Goal: Task Accomplishment & Management: Use online tool/utility

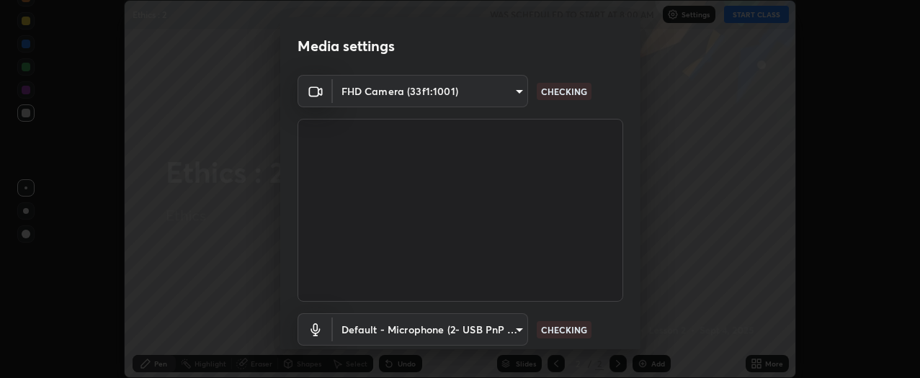
scroll to position [94, 0]
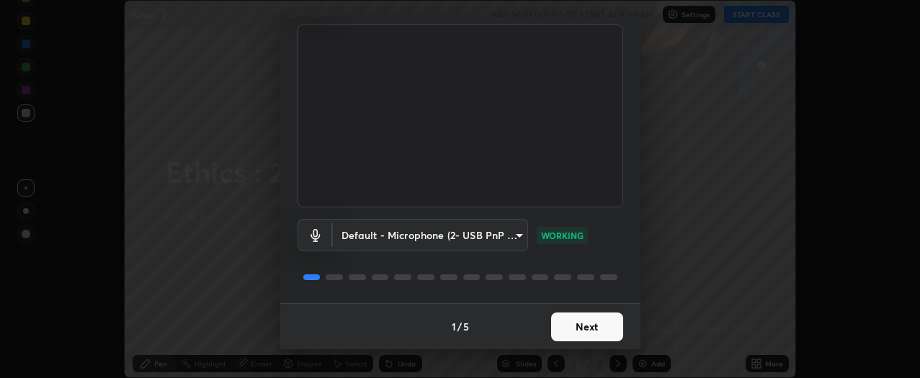
click at [597, 324] on button "Next" at bounding box center [587, 327] width 72 height 29
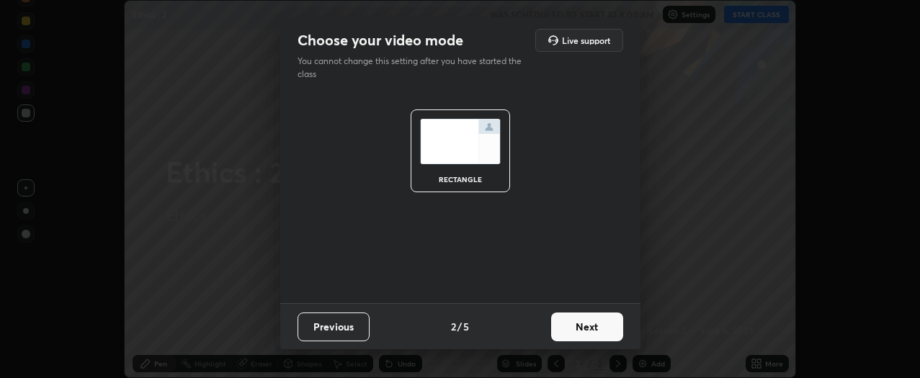
scroll to position [0, 0]
click at [599, 325] on button "Next" at bounding box center [587, 327] width 72 height 29
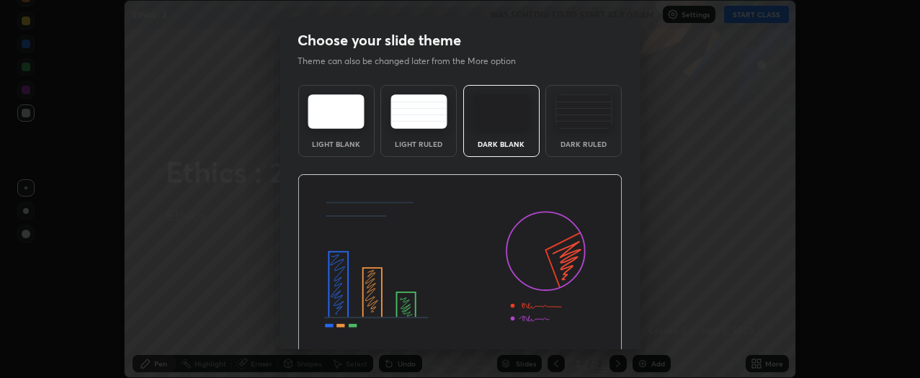
click at [601, 324] on img at bounding box center [460, 265] width 325 height 183
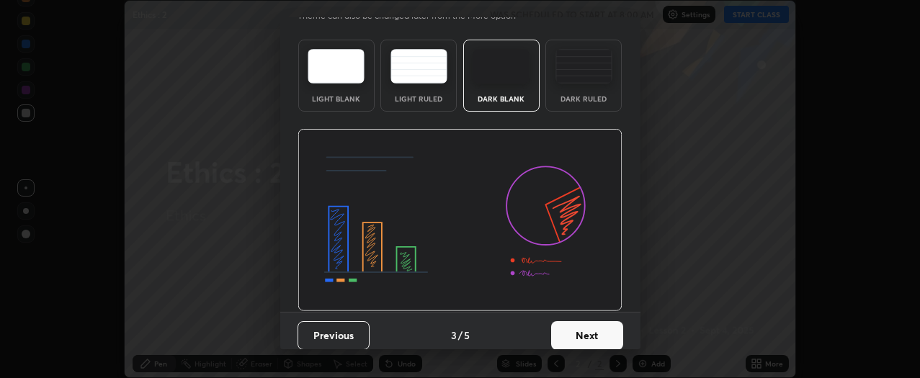
scroll to position [54, 0]
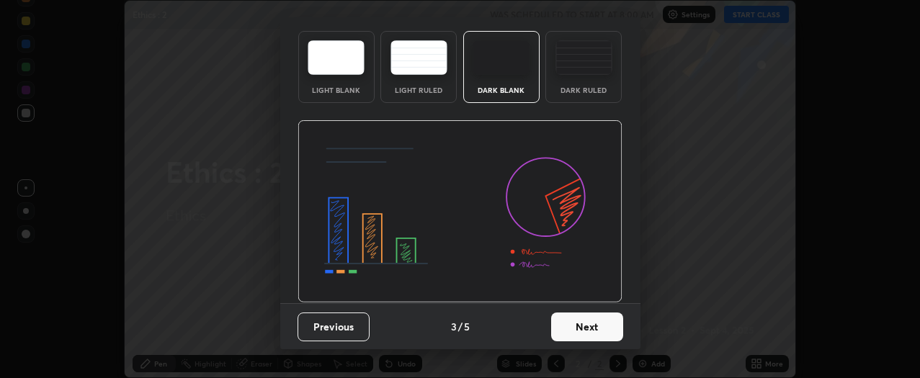
click at [603, 313] on button "Next" at bounding box center [587, 327] width 72 height 29
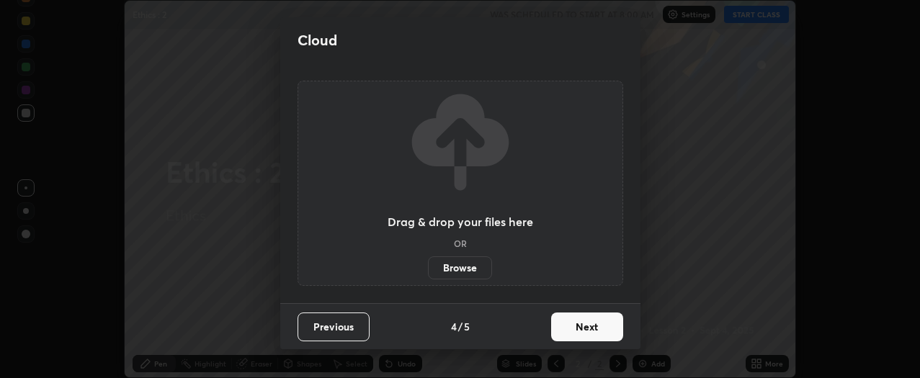
scroll to position [0, 0]
click at [600, 327] on button "Next" at bounding box center [587, 327] width 72 height 29
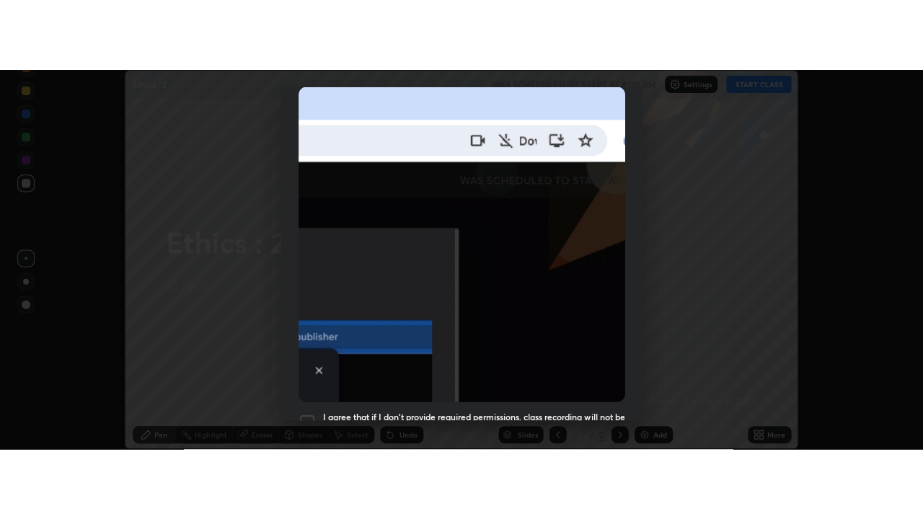
scroll to position [389, 0]
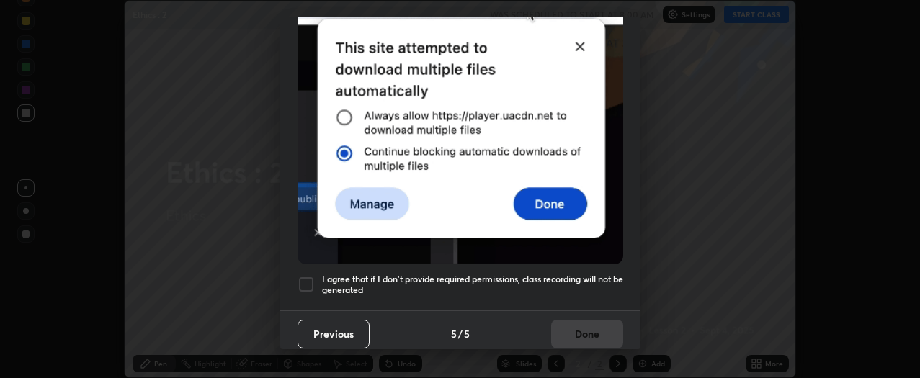
click at [309, 278] on div at bounding box center [306, 284] width 17 height 17
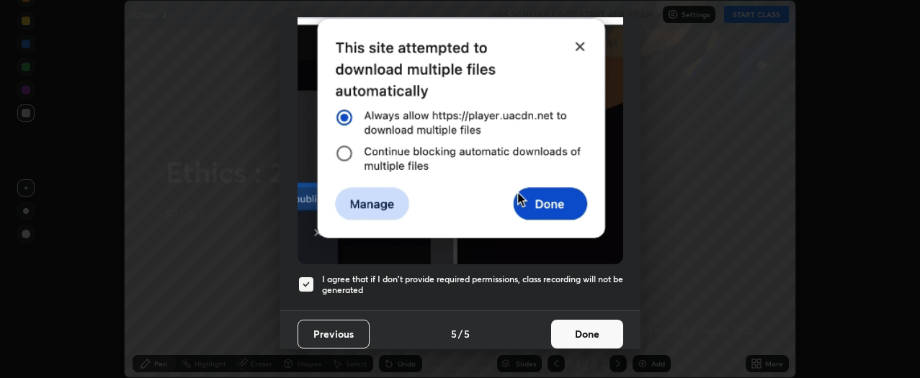
click at [578, 322] on button "Done" at bounding box center [587, 334] width 72 height 29
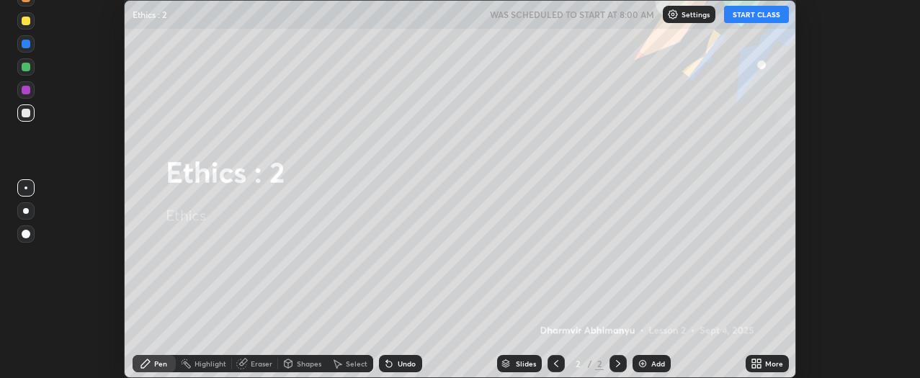
click at [759, 363] on icon at bounding box center [760, 362] width 4 height 4
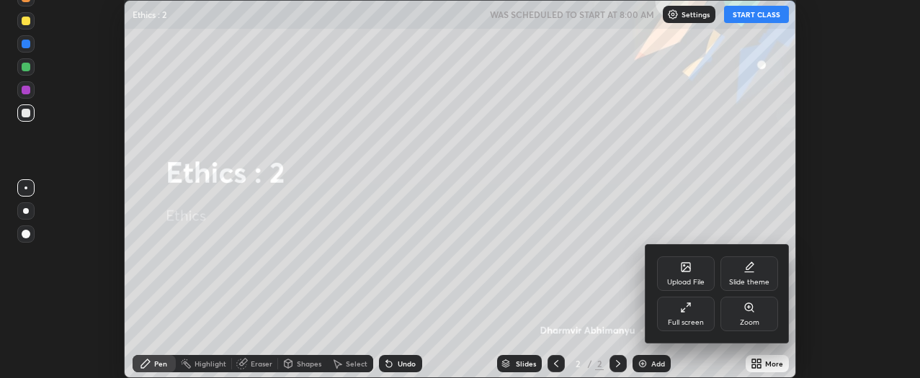
click at [697, 316] on div "Full screen" at bounding box center [686, 314] width 58 height 35
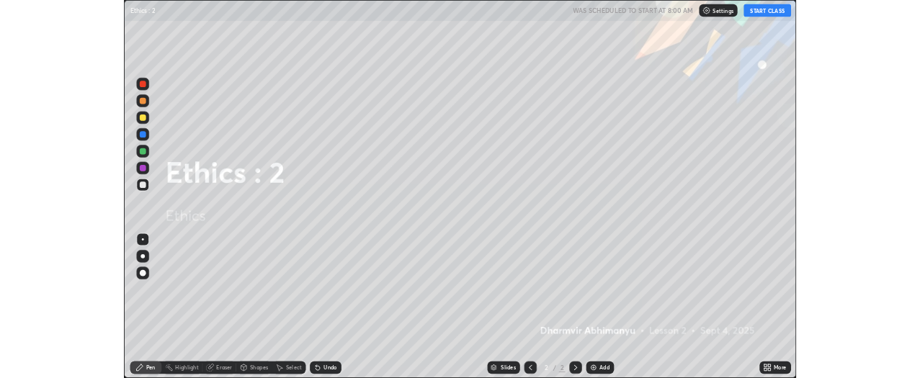
scroll to position [519, 923]
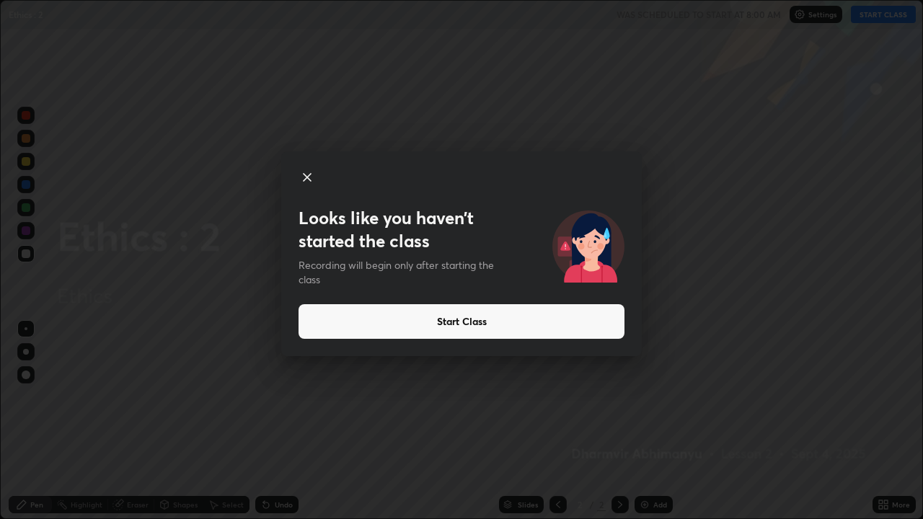
click at [307, 178] on icon at bounding box center [306, 177] width 17 height 17
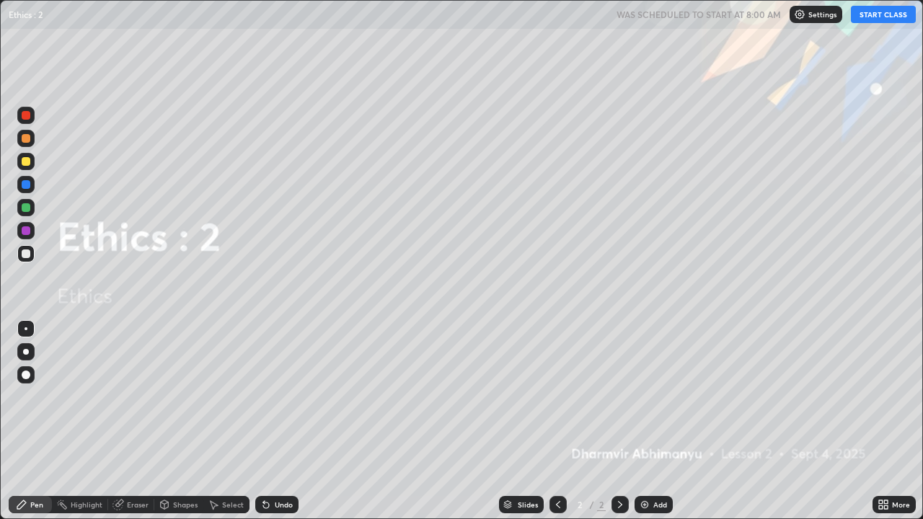
click at [880, 378] on icon at bounding box center [881, 507] width 4 height 4
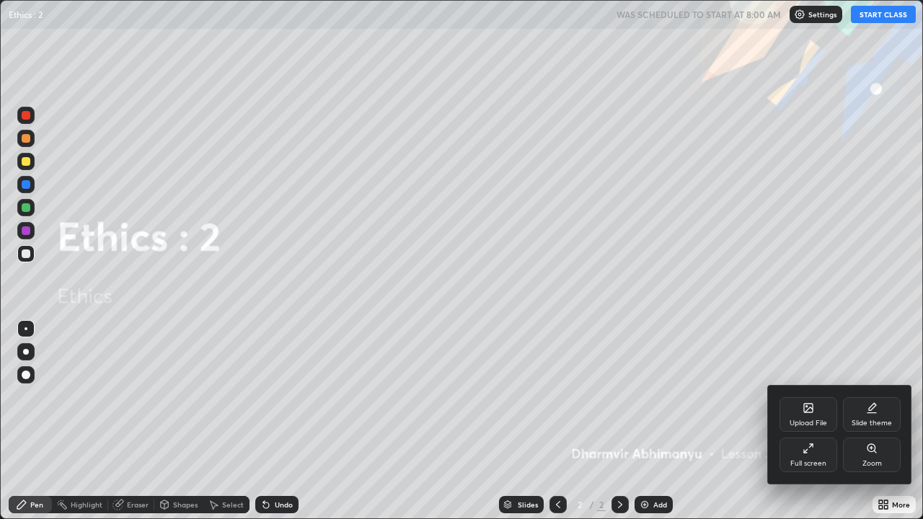
click at [813, 378] on div "Full screen" at bounding box center [808, 455] width 58 height 35
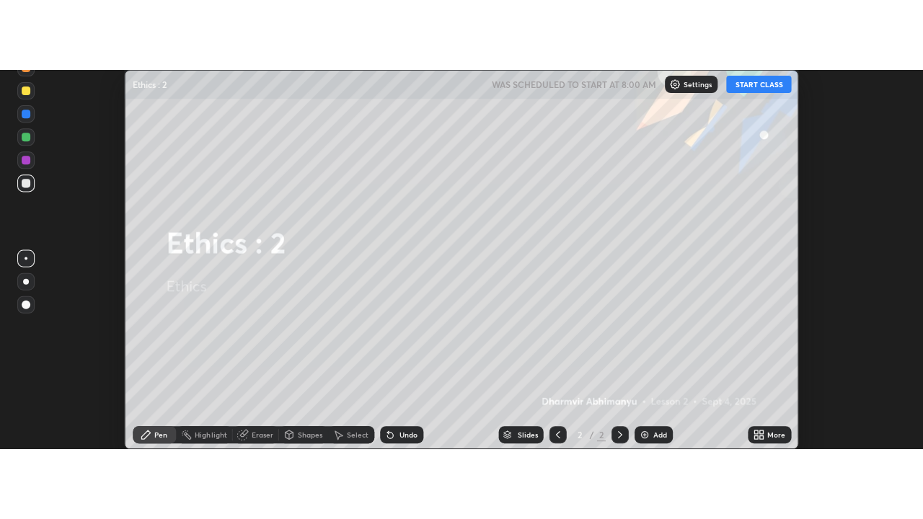
scroll to position [71704, 71162]
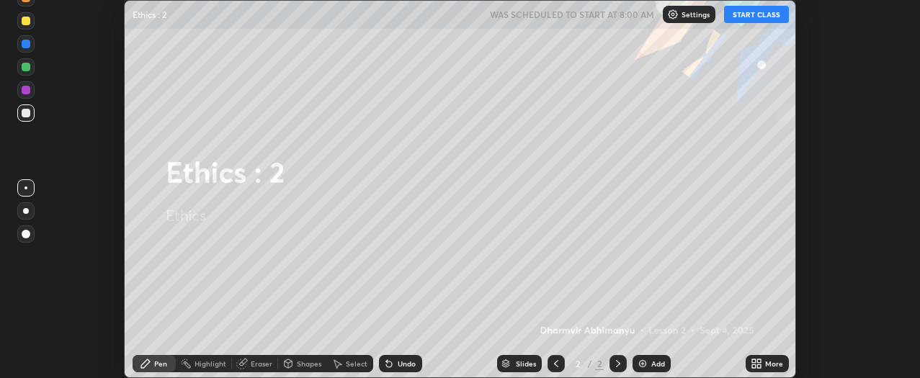
click at [754, 363] on icon at bounding box center [757, 364] width 12 height 12
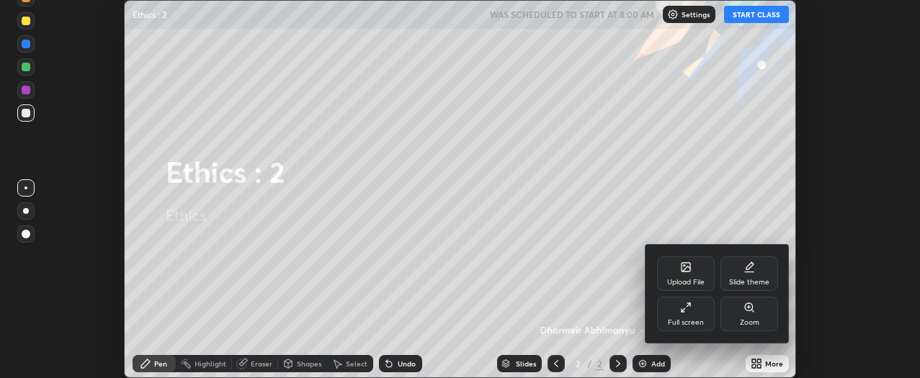
click at [688, 279] on div "Upload File" at bounding box center [685, 282] width 37 height 7
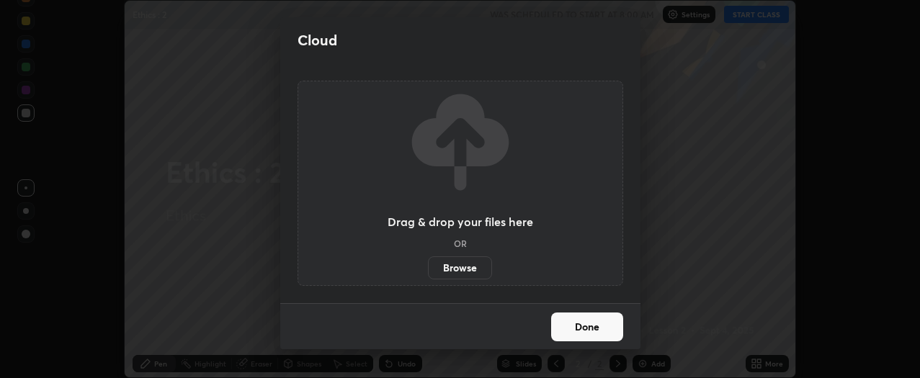
click at [476, 269] on label "Browse" at bounding box center [460, 268] width 64 height 23
click at [428, 269] on input "Browse" at bounding box center [428, 268] width 0 height 23
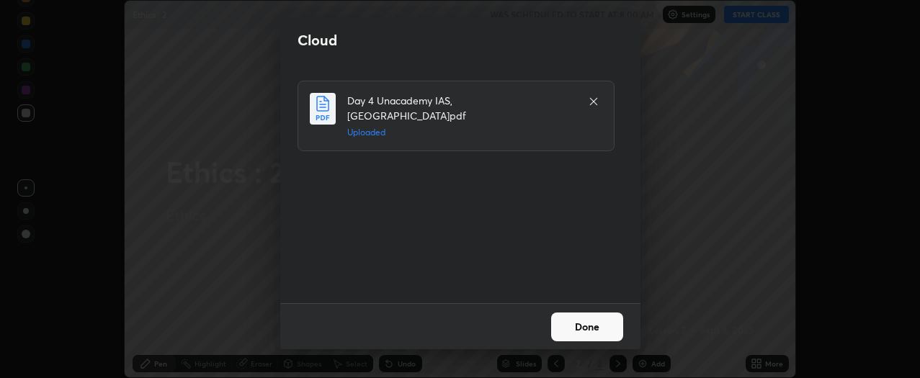
click at [578, 329] on button "Done" at bounding box center [587, 327] width 72 height 29
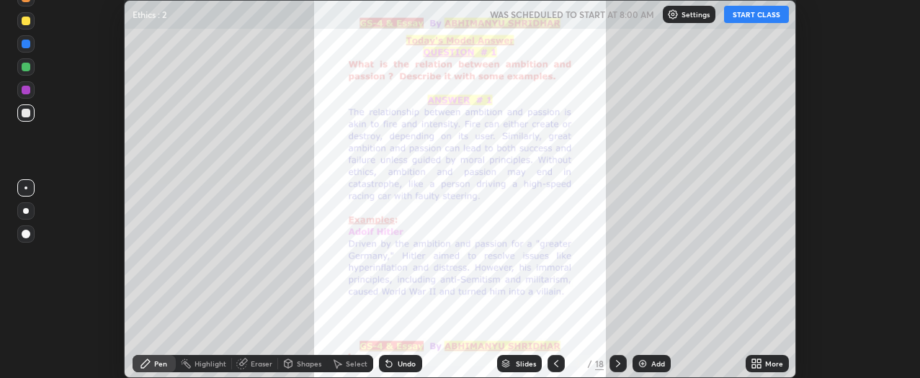
click at [755, 360] on icon at bounding box center [755, 362] width 4 height 4
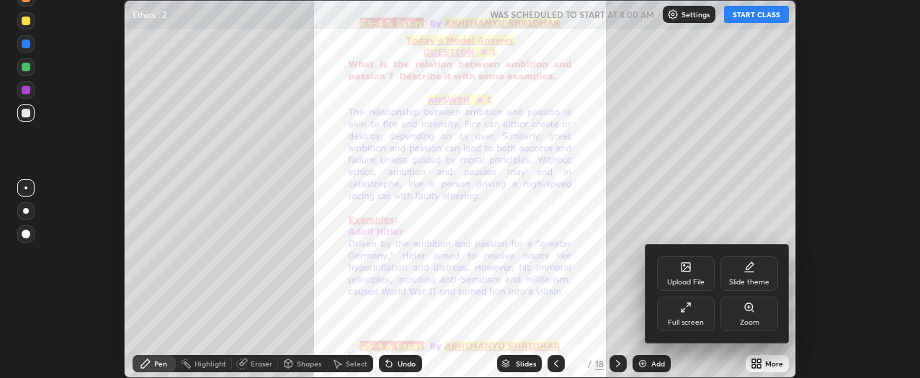
click at [691, 319] on div "Full screen" at bounding box center [686, 322] width 36 height 7
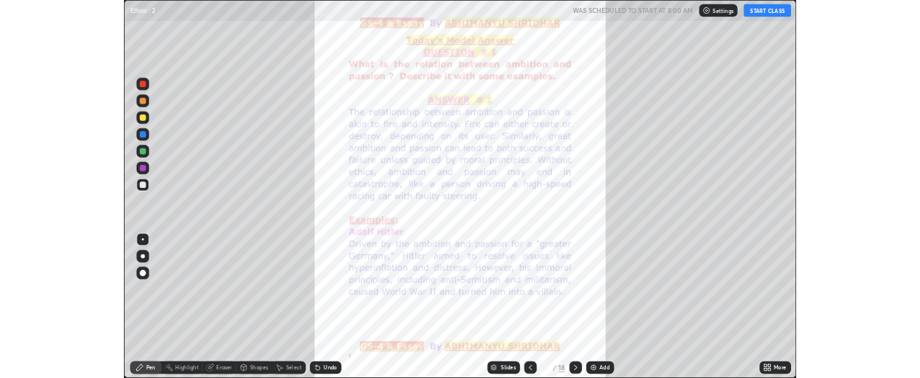
scroll to position [519, 923]
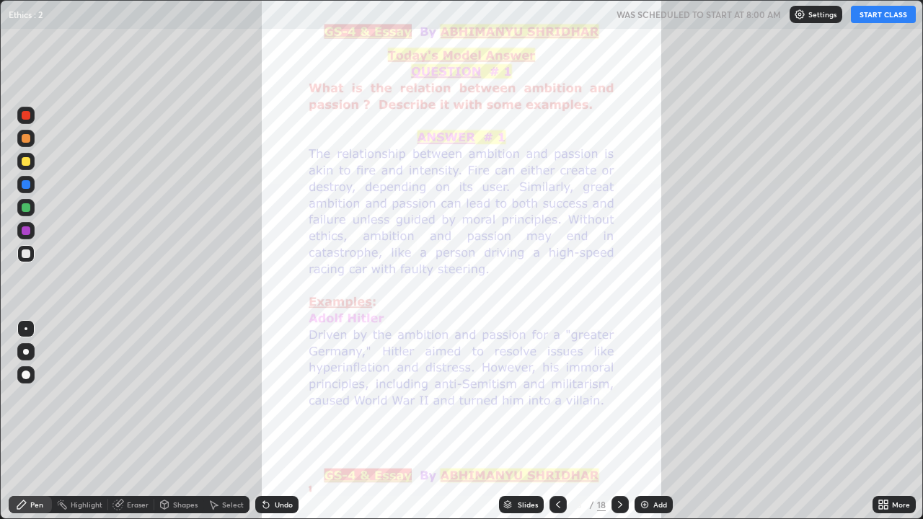
click at [886, 20] on button "START CLASS" at bounding box center [883, 14] width 65 height 17
click at [618, 378] on icon at bounding box center [620, 505] width 12 height 12
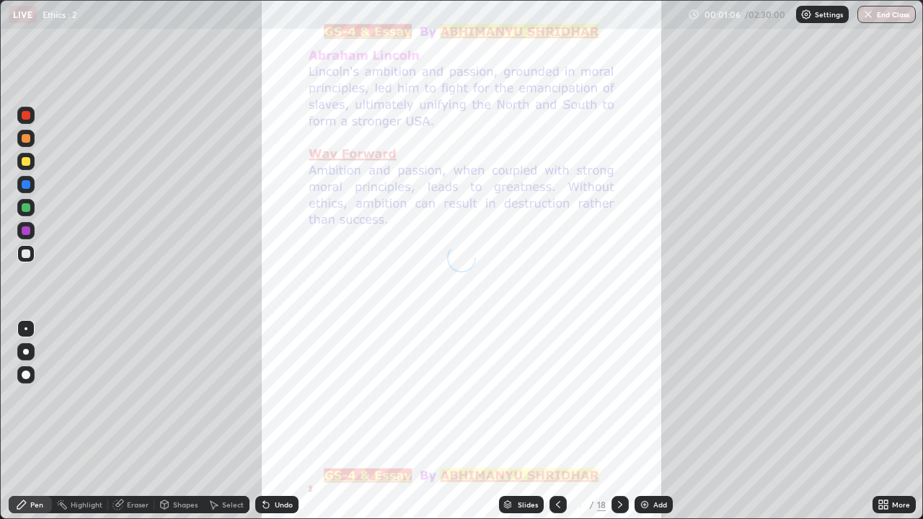
click at [624, 378] on icon at bounding box center [620, 505] width 12 height 12
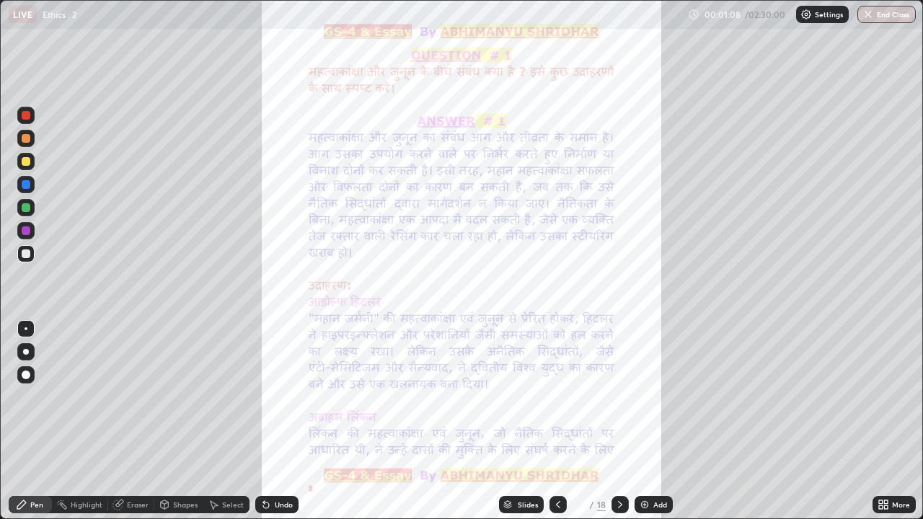
click at [618, 378] on icon at bounding box center [620, 505] width 12 height 12
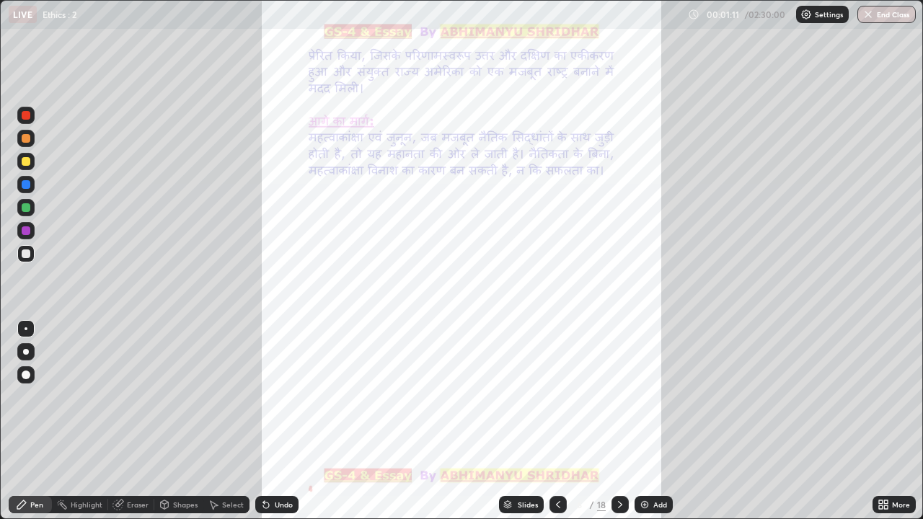
click at [559, 378] on icon at bounding box center [558, 505] width 12 height 12
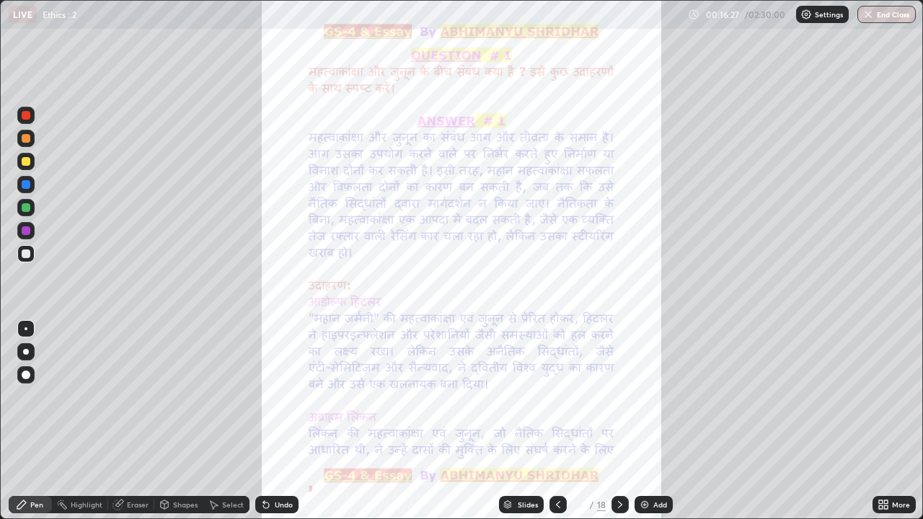
click at [618, 378] on icon at bounding box center [620, 505] width 12 height 12
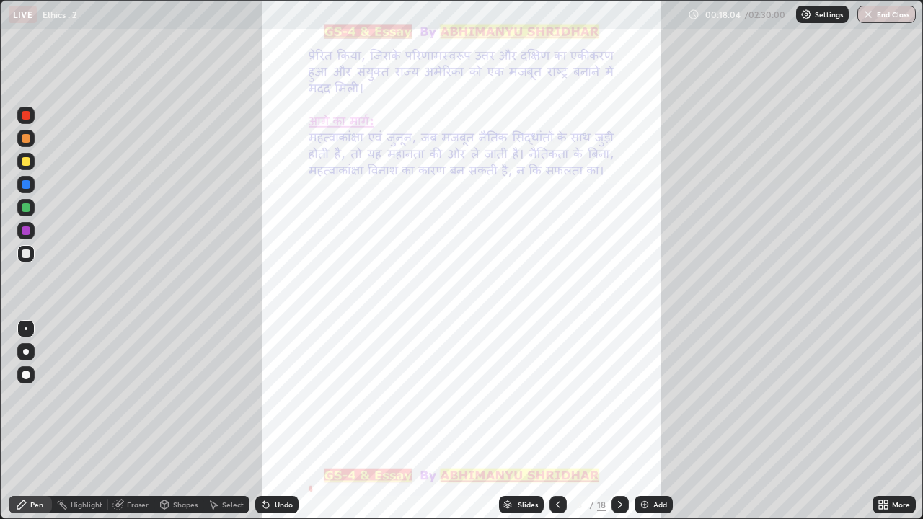
click at [618, 378] on icon at bounding box center [620, 505] width 12 height 12
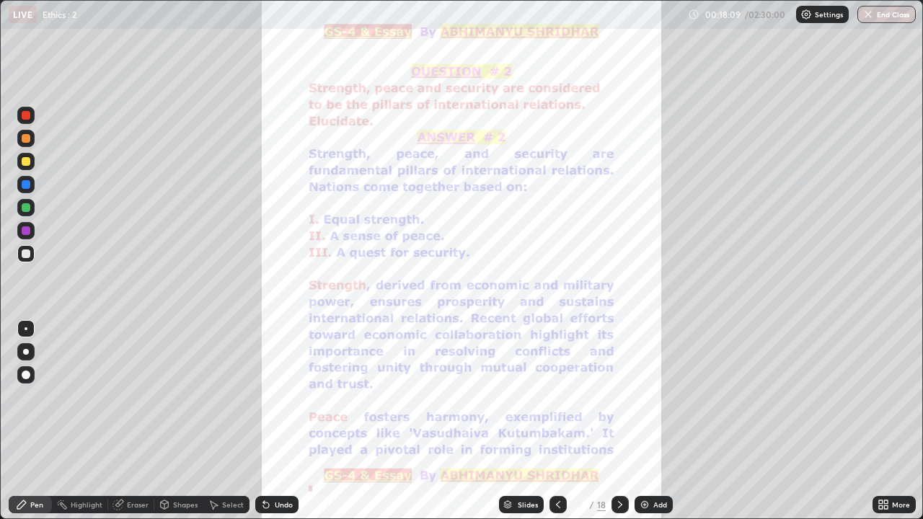
click at [626, 378] on div at bounding box center [619, 504] width 17 height 17
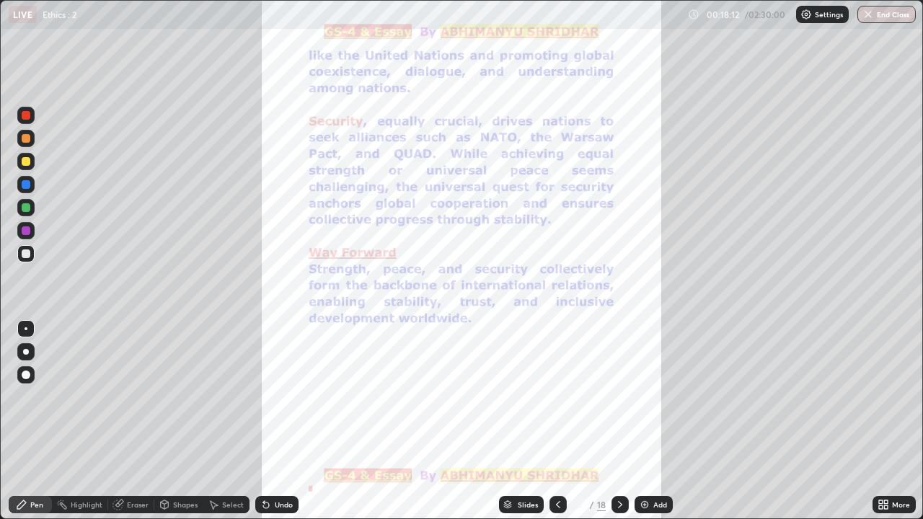
click at [618, 378] on icon at bounding box center [620, 505] width 12 height 12
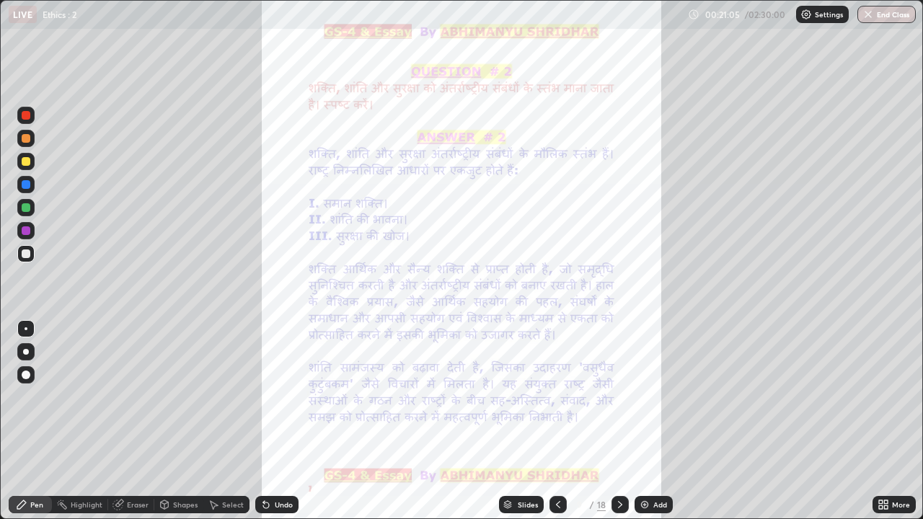
click at [624, 378] on div at bounding box center [619, 504] width 17 height 17
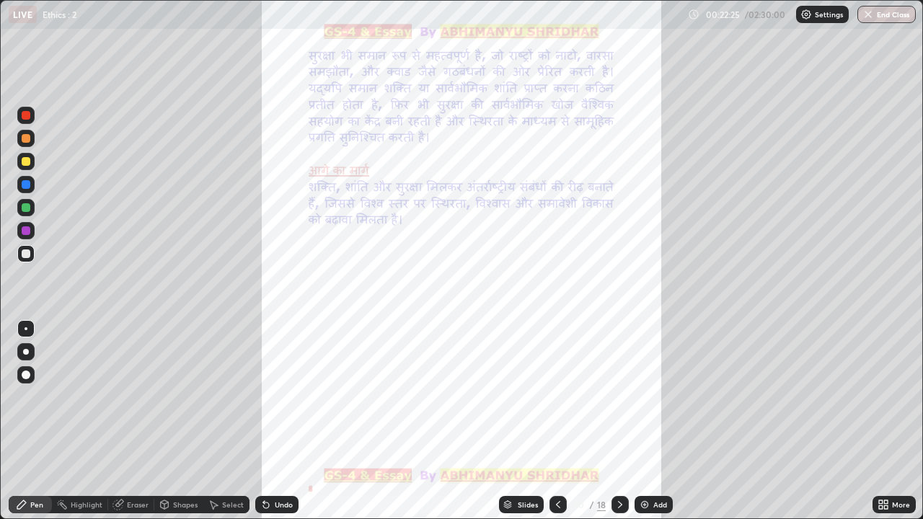
click at [619, 378] on icon at bounding box center [620, 504] width 4 height 7
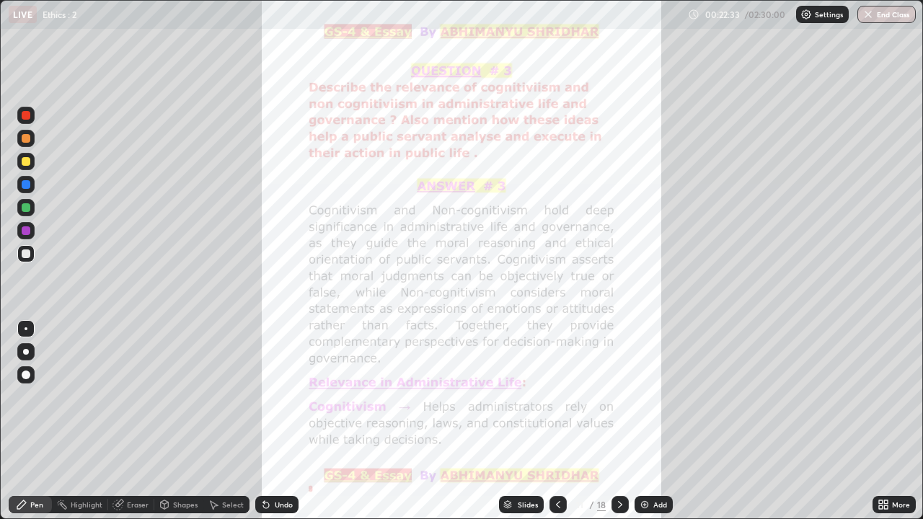
click at [635, 378] on div "Add" at bounding box center [653, 504] width 38 height 17
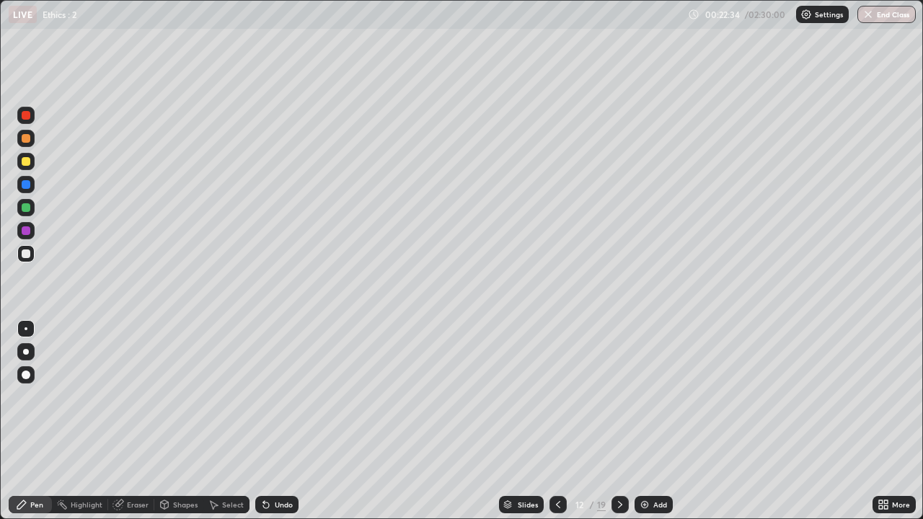
click at [624, 378] on div at bounding box center [619, 504] width 17 height 17
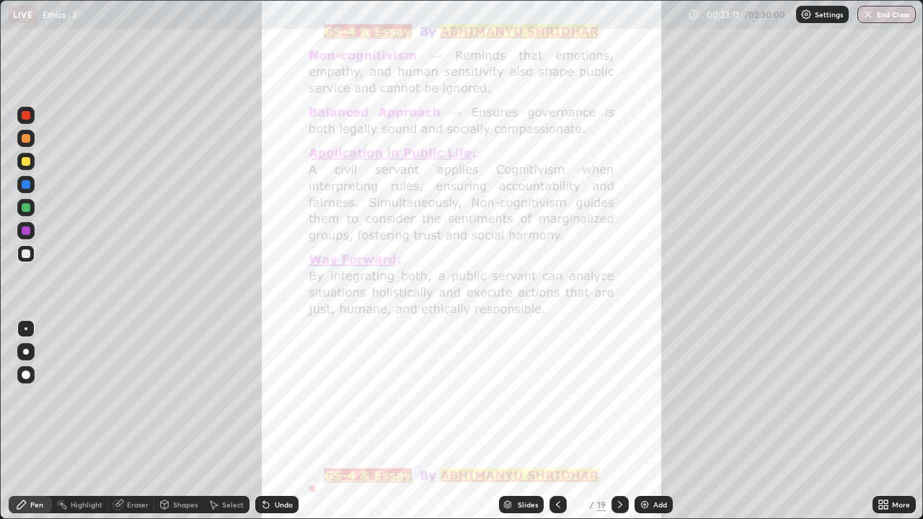
click at [655, 378] on div "Add" at bounding box center [660, 504] width 14 height 7
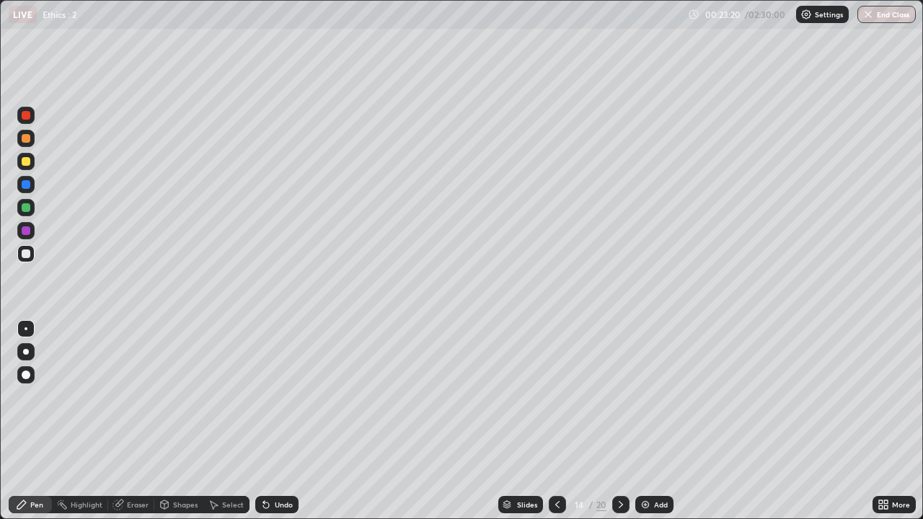
click at [27, 163] on div at bounding box center [26, 161] width 9 height 9
click at [655, 378] on div "Add" at bounding box center [661, 504] width 14 height 7
click at [143, 378] on div "Eraser" at bounding box center [131, 504] width 46 height 17
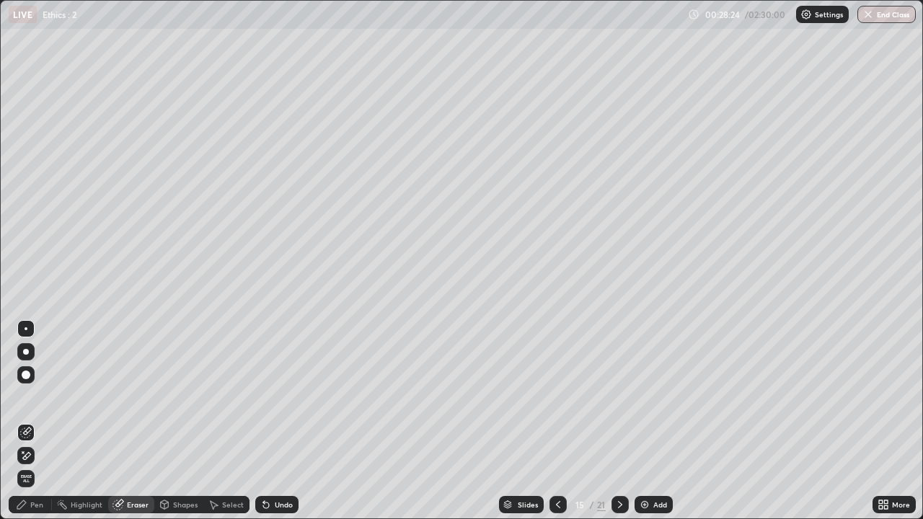
click at [36, 378] on div "Pen" at bounding box center [30, 504] width 43 height 17
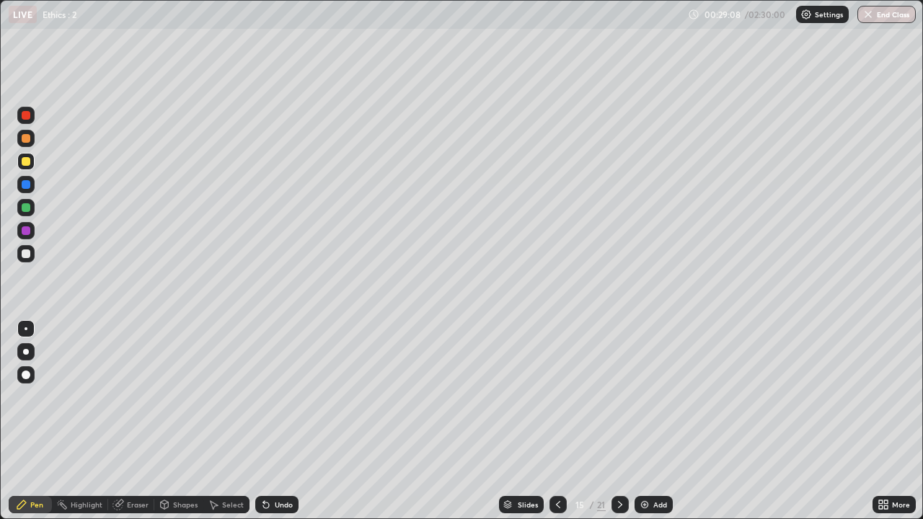
click at [143, 378] on div "Eraser" at bounding box center [138, 504] width 22 height 7
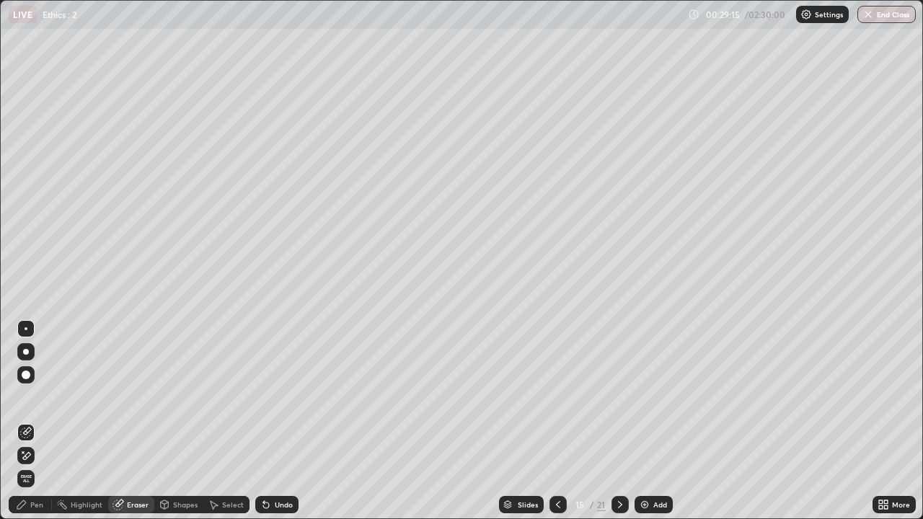
click at [32, 378] on div "Pen" at bounding box center [36, 504] width 13 height 7
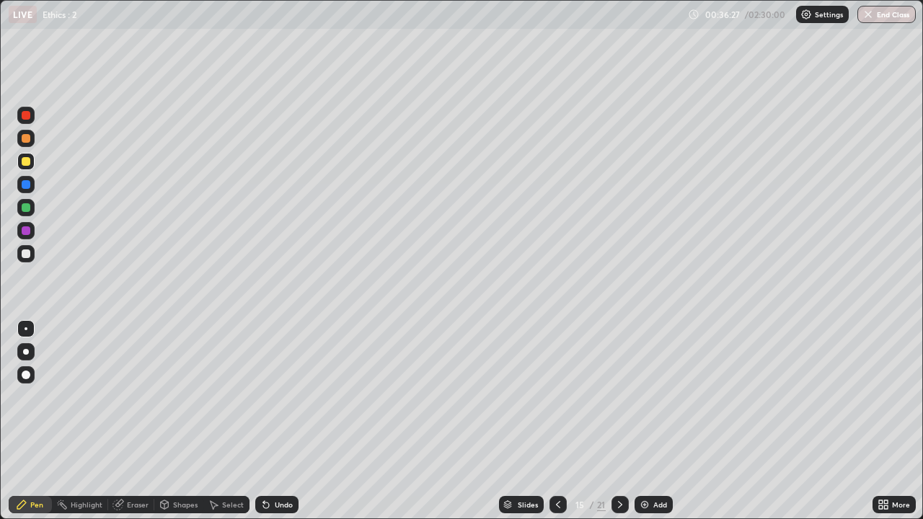
click at [138, 378] on div "Eraser" at bounding box center [138, 504] width 22 height 7
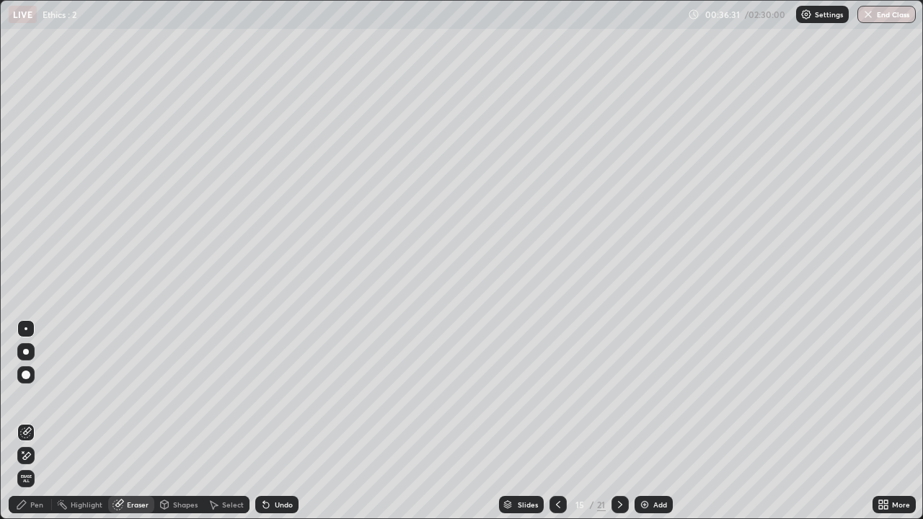
click at [44, 378] on div "Pen" at bounding box center [30, 504] width 43 height 17
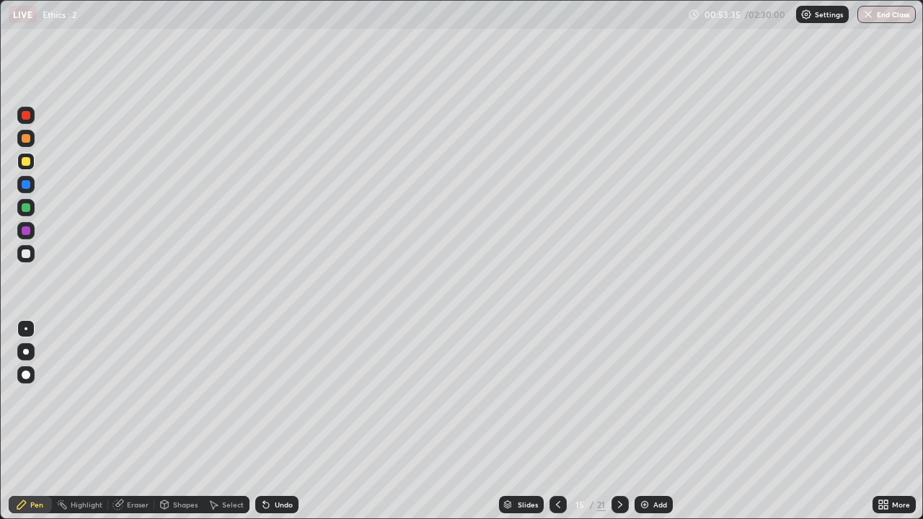
click at [655, 378] on div "Add" at bounding box center [660, 504] width 14 height 7
click at [139, 378] on div "Eraser" at bounding box center [131, 504] width 46 height 17
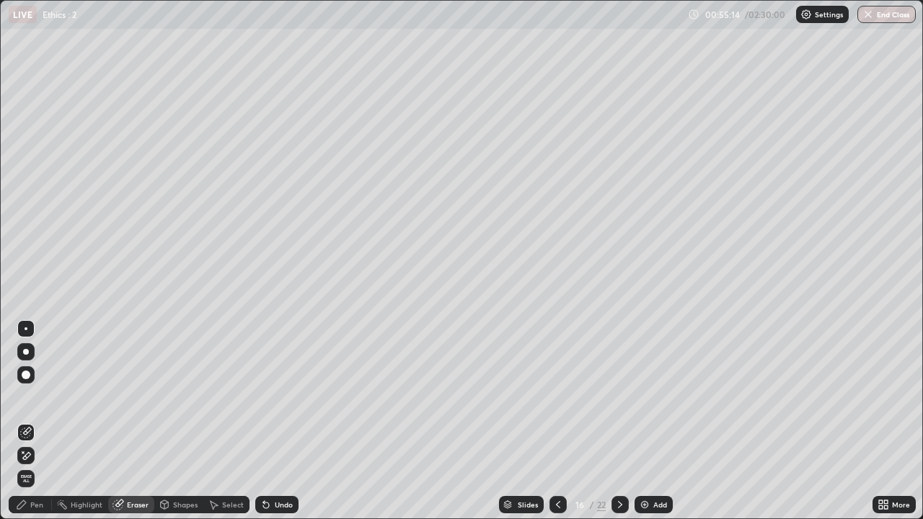
click at [38, 378] on div "Pen" at bounding box center [36, 504] width 13 height 7
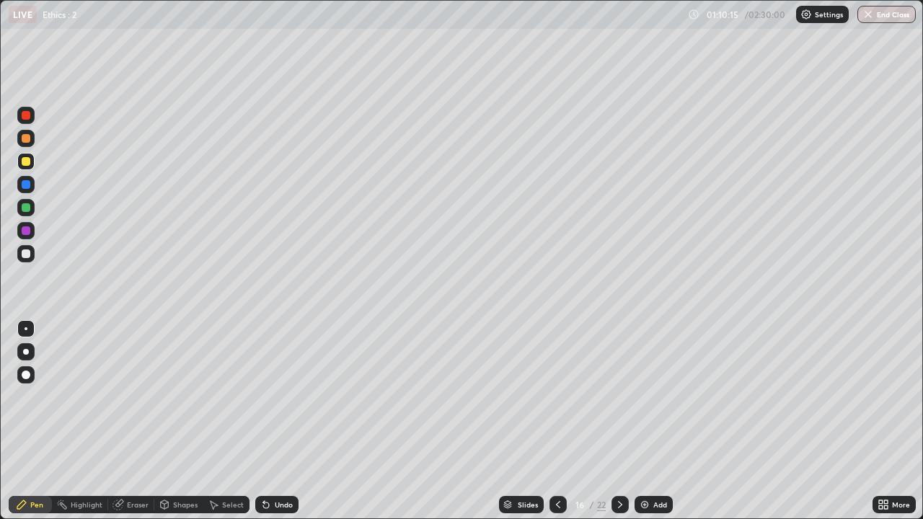
click at [658, 378] on div "Add" at bounding box center [660, 504] width 14 height 7
click at [558, 378] on icon at bounding box center [557, 505] width 12 height 12
click at [618, 378] on icon at bounding box center [620, 505] width 12 height 12
click at [139, 378] on div "Eraser" at bounding box center [138, 504] width 22 height 7
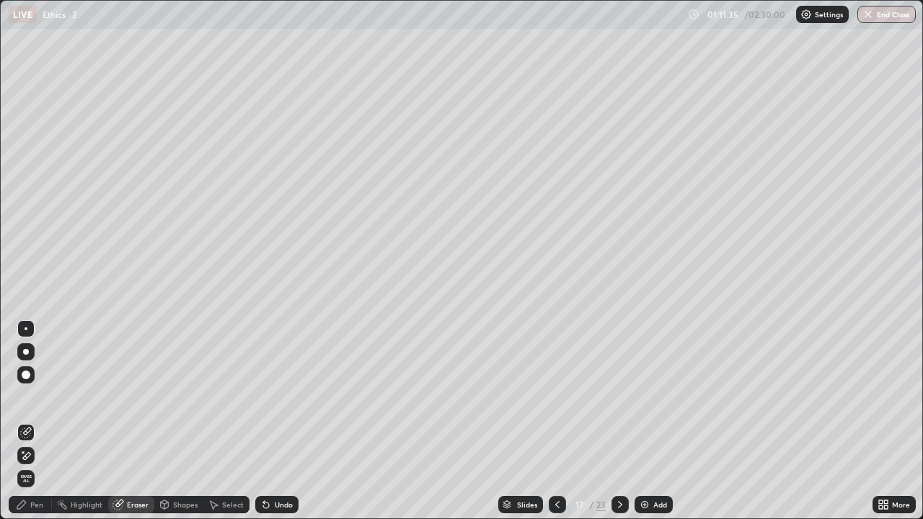
click at [37, 378] on div "Pen" at bounding box center [36, 504] width 13 height 7
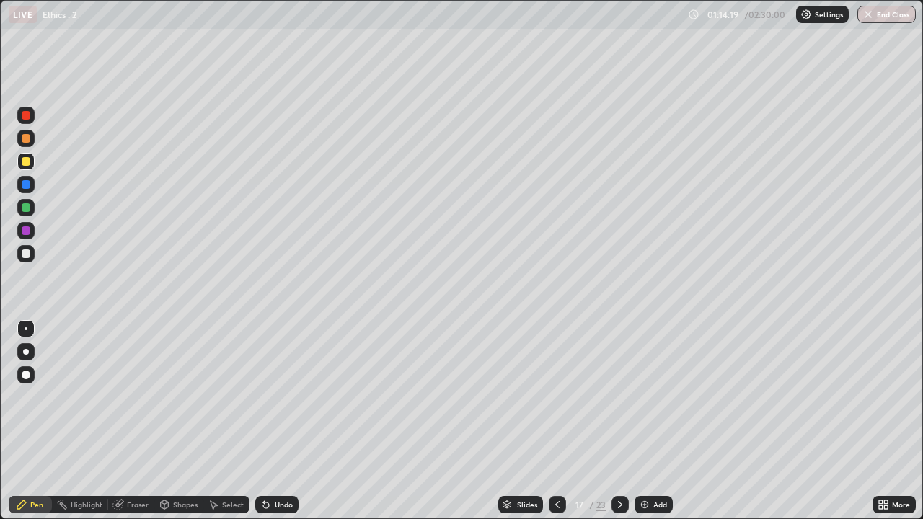
click at [557, 378] on icon at bounding box center [557, 504] width 4 height 7
click at [645, 378] on img at bounding box center [645, 505] width 12 height 12
click at [650, 378] on div "Add" at bounding box center [653, 504] width 38 height 17
click at [26, 139] on div at bounding box center [26, 138] width 9 height 9
click at [148, 378] on div "Eraser" at bounding box center [131, 504] width 46 height 17
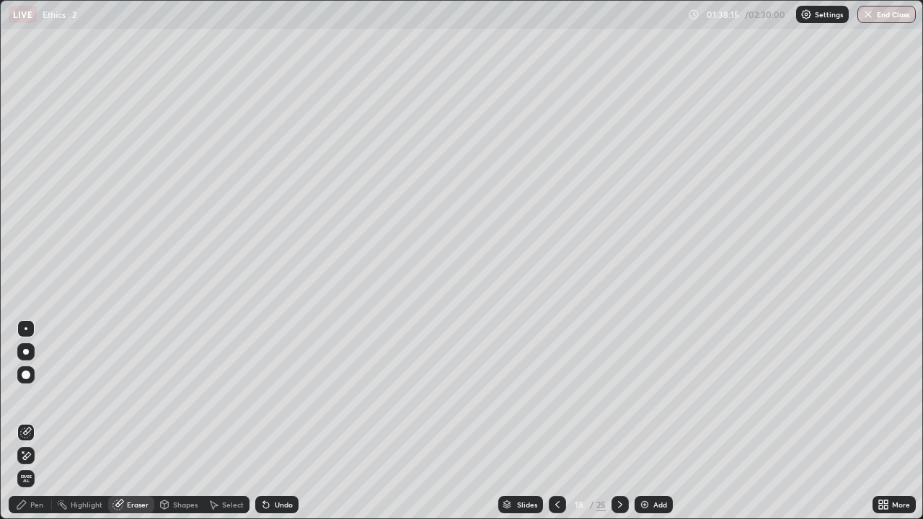
click at [45, 378] on div "Pen" at bounding box center [30, 504] width 43 height 17
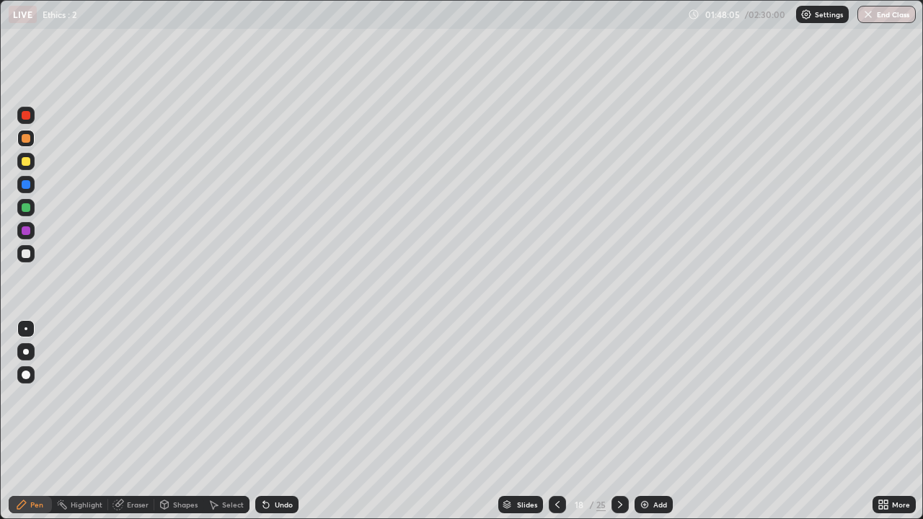
click at [655, 378] on div "Add" at bounding box center [660, 504] width 14 height 7
click at [657, 378] on div "Add" at bounding box center [660, 504] width 14 height 7
click at [31, 117] on div at bounding box center [25, 115] width 17 height 17
click at [27, 138] on div at bounding box center [26, 138] width 9 height 9
click at [27, 161] on div at bounding box center [26, 161] width 9 height 9
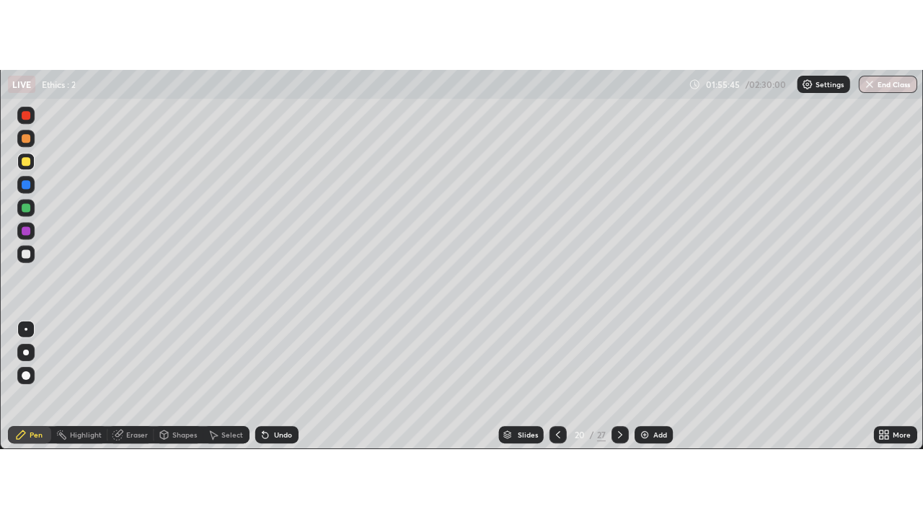
scroll to position [71704, 71162]
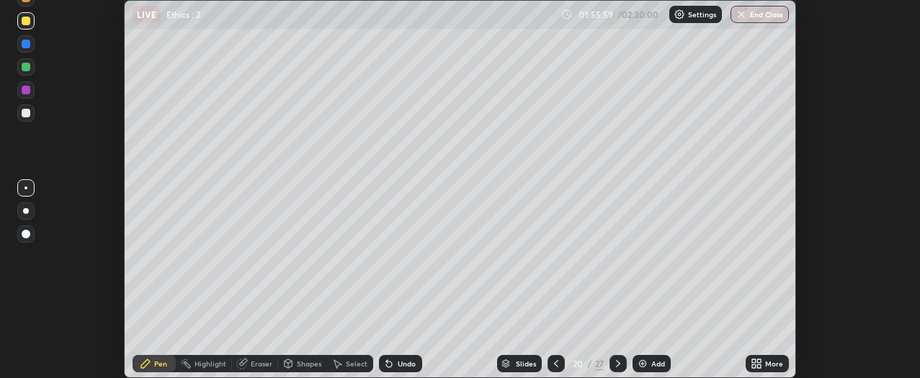
click at [778, 363] on div "More" at bounding box center [775, 363] width 18 height 7
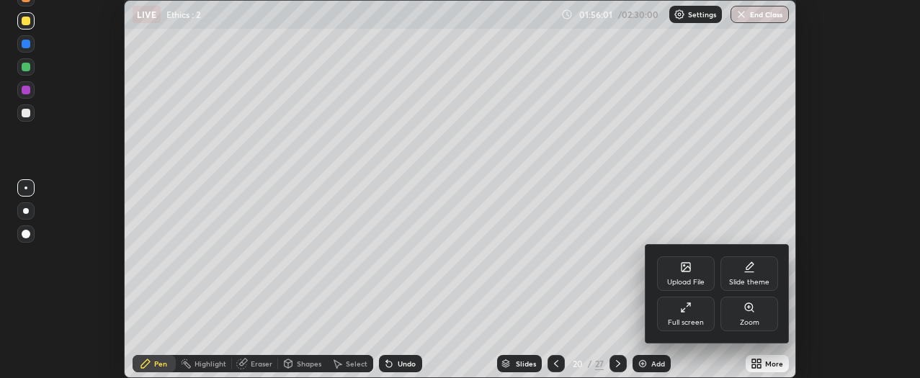
click at [696, 317] on div "Full screen" at bounding box center [686, 314] width 58 height 35
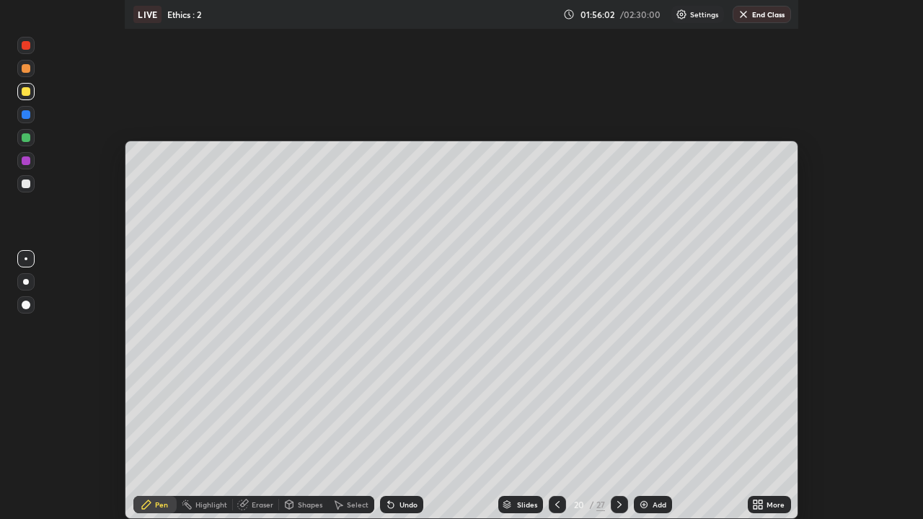
scroll to position [519, 923]
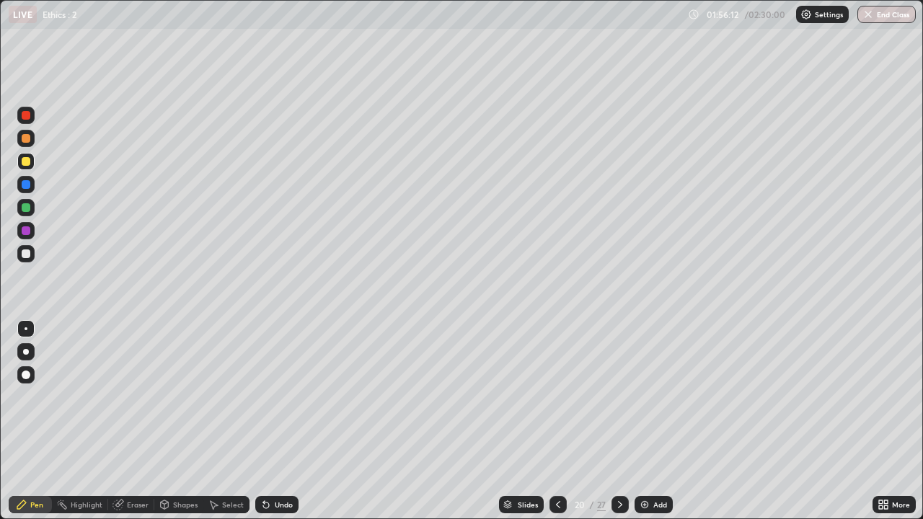
click at [135, 378] on div "Eraser" at bounding box center [138, 504] width 22 height 7
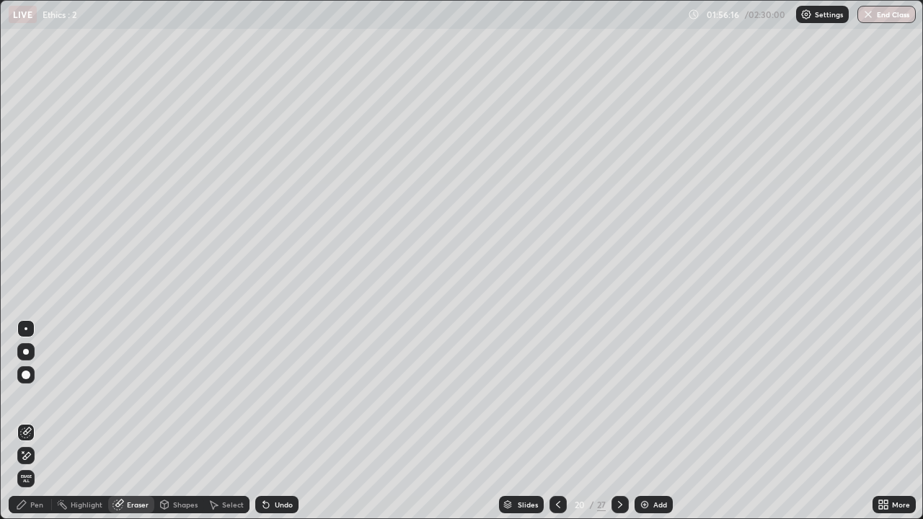
click at [40, 378] on div "Pen" at bounding box center [36, 504] width 13 height 7
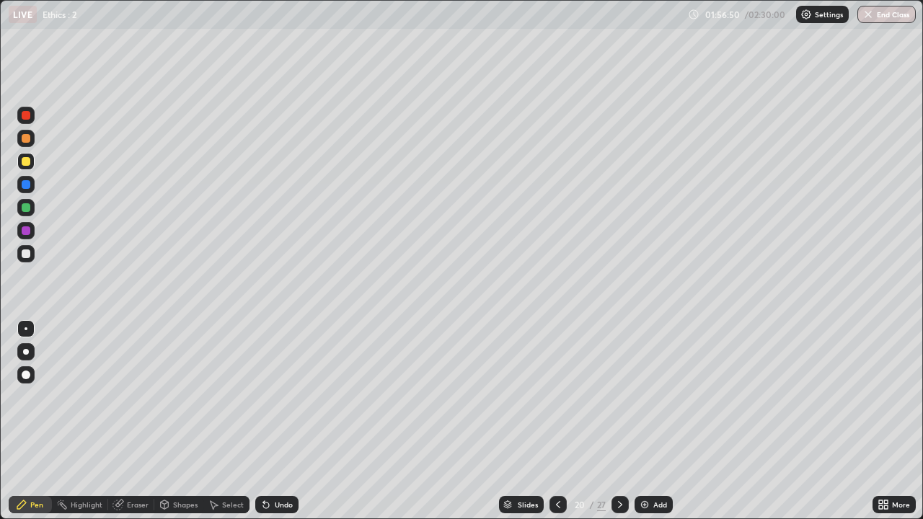
click at [94, 378] on div "Highlight" at bounding box center [87, 504] width 32 height 7
click at [141, 378] on div "Eraser" at bounding box center [138, 504] width 22 height 7
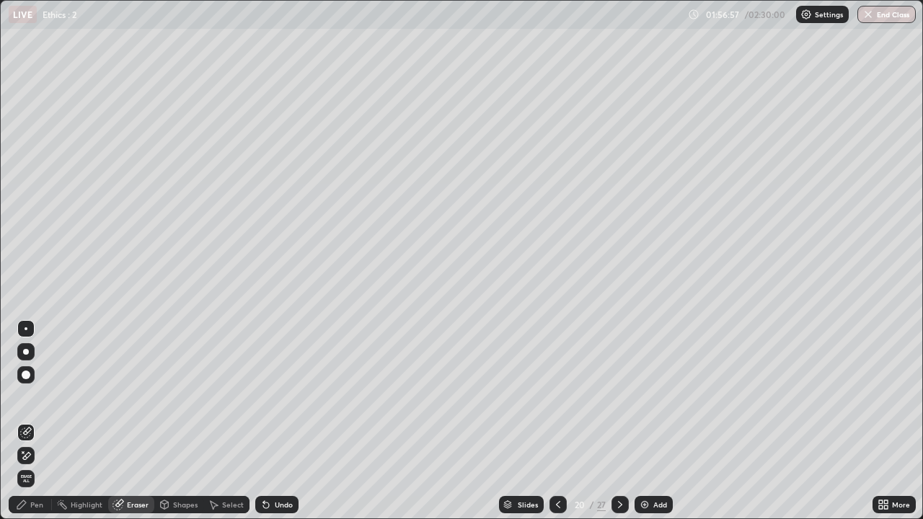
click at [38, 378] on div "Pen" at bounding box center [36, 504] width 13 height 7
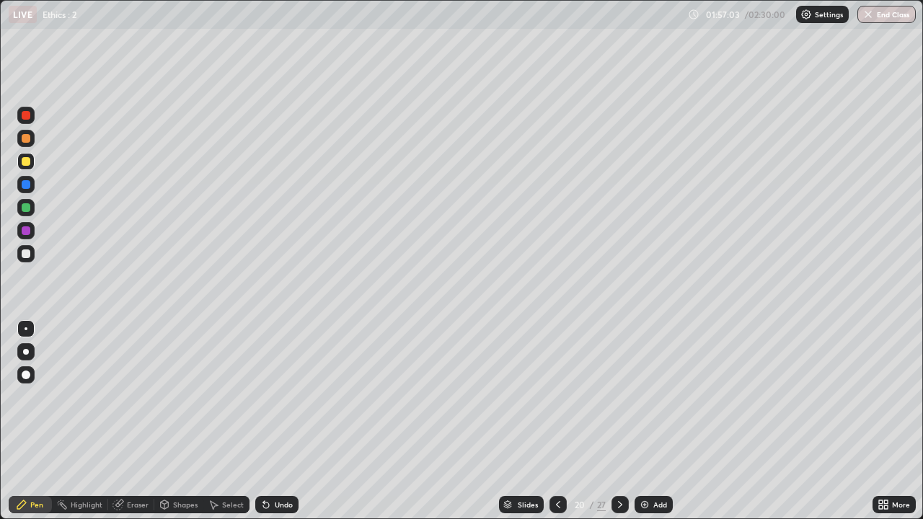
click at [146, 378] on div "Eraser" at bounding box center [138, 504] width 22 height 7
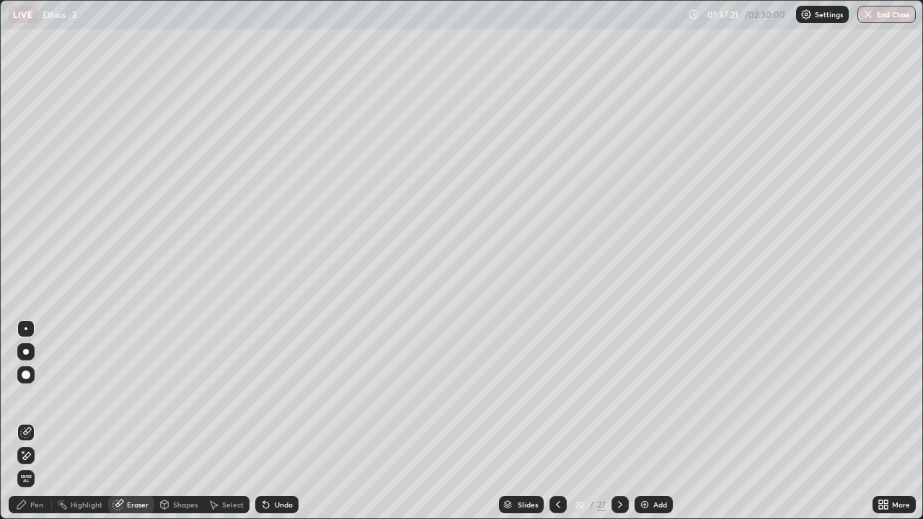
click at [36, 378] on div "Pen" at bounding box center [36, 504] width 13 height 7
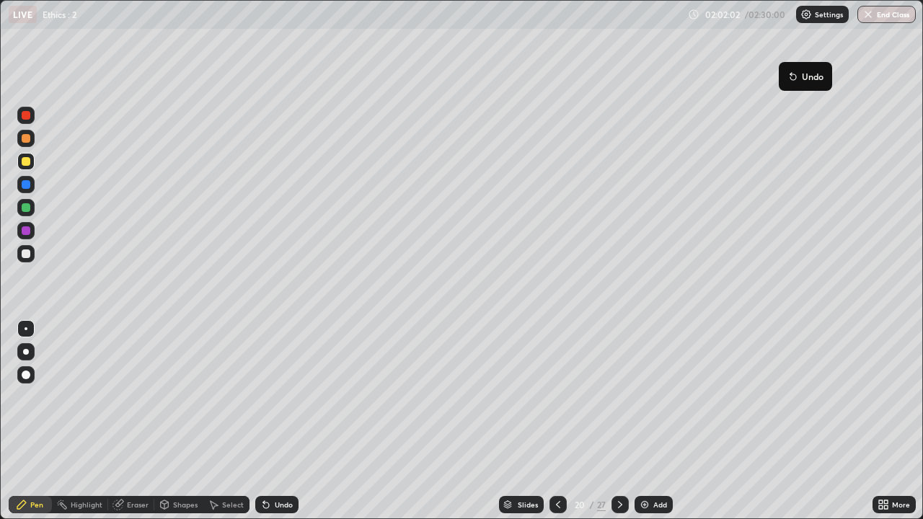
click at [788, 68] on button "Undo" at bounding box center [805, 76] width 42 height 17
click at [528, 378] on div "Slides" at bounding box center [528, 504] width 20 height 7
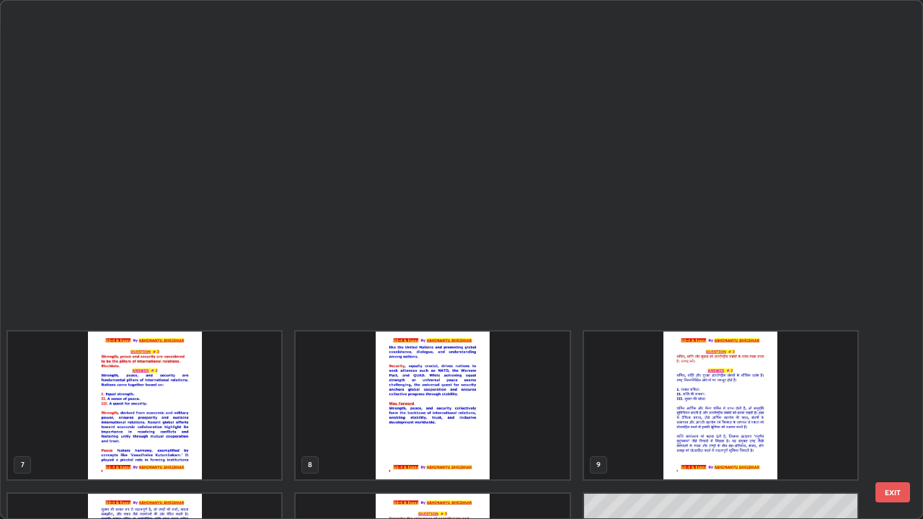
scroll to position [513, 914]
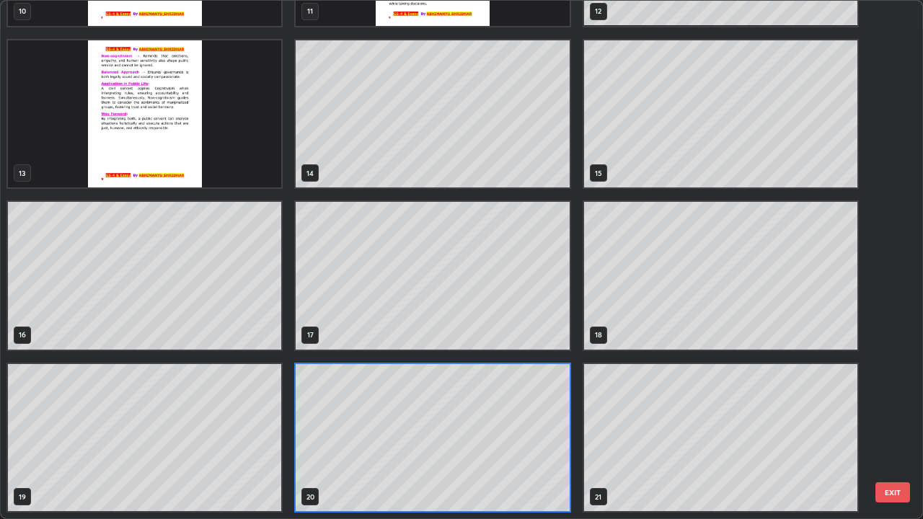
click at [895, 378] on button "EXIT" at bounding box center [892, 492] width 35 height 20
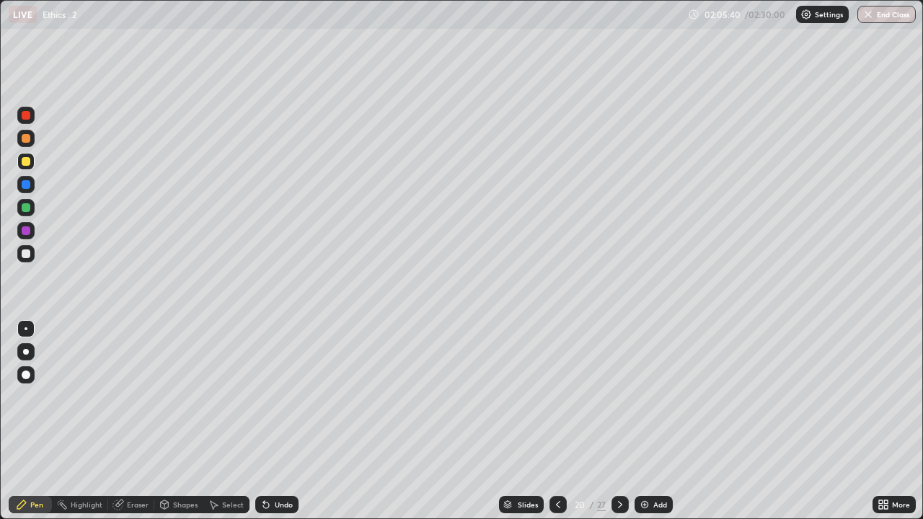
click at [556, 378] on icon at bounding box center [558, 505] width 12 height 12
click at [618, 378] on icon at bounding box center [620, 505] width 12 height 12
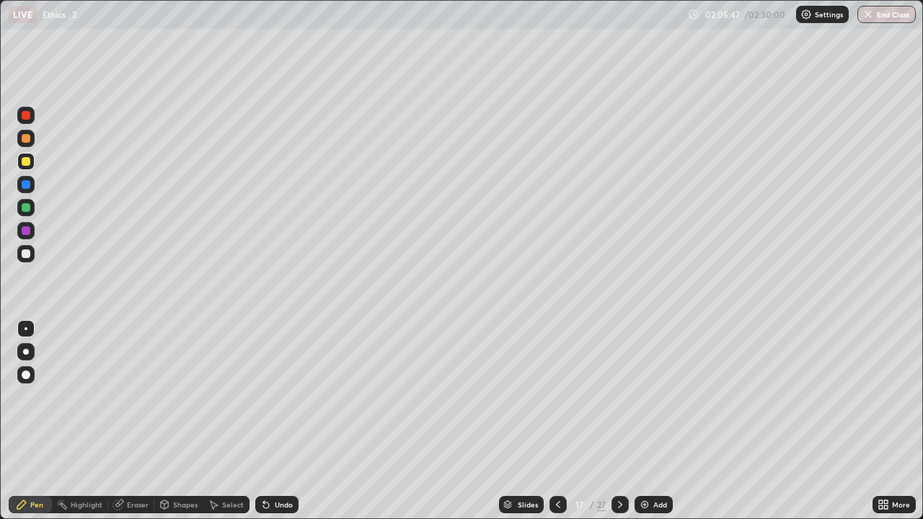
click at [618, 378] on icon at bounding box center [620, 505] width 12 height 12
click at [624, 378] on div at bounding box center [619, 504] width 17 height 17
click at [618, 378] on icon at bounding box center [620, 505] width 12 height 12
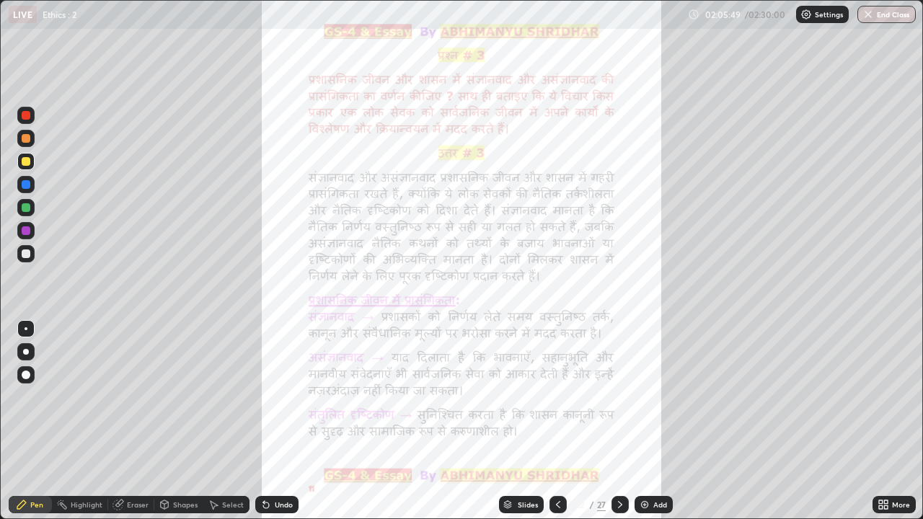
click at [618, 378] on icon at bounding box center [620, 505] width 12 height 12
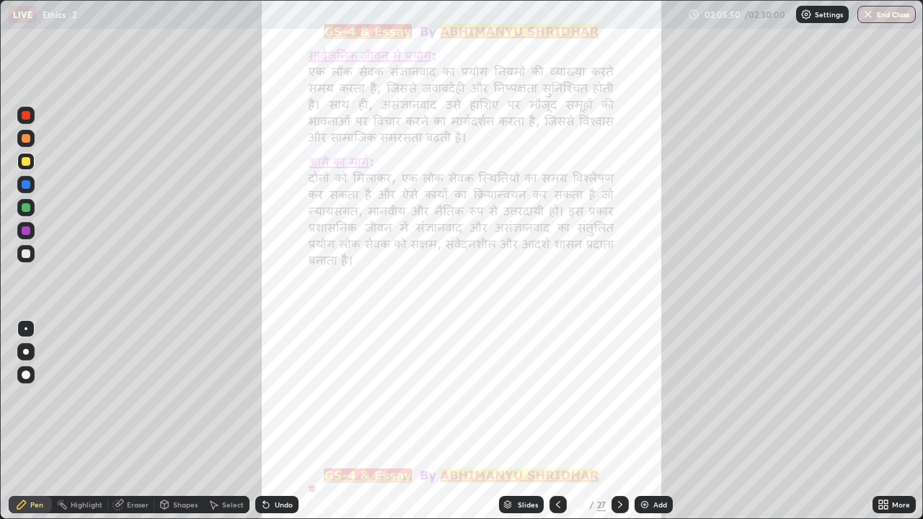
click at [564, 378] on div at bounding box center [557, 504] width 17 height 17
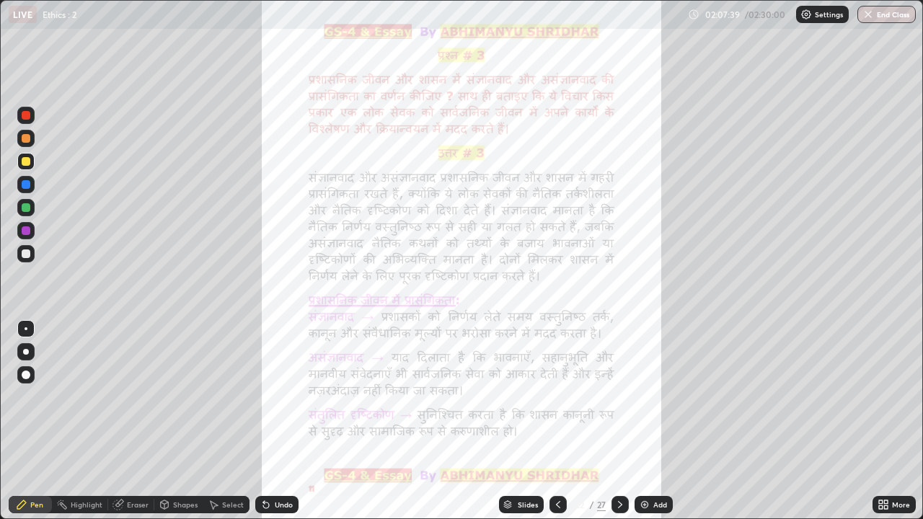
click at [626, 378] on div at bounding box center [619, 504] width 17 height 17
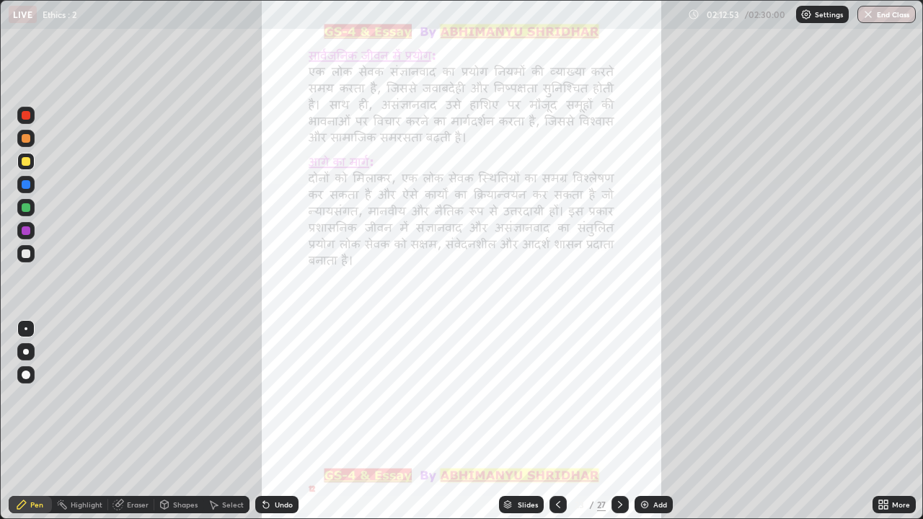
click at [618, 378] on icon at bounding box center [620, 505] width 12 height 12
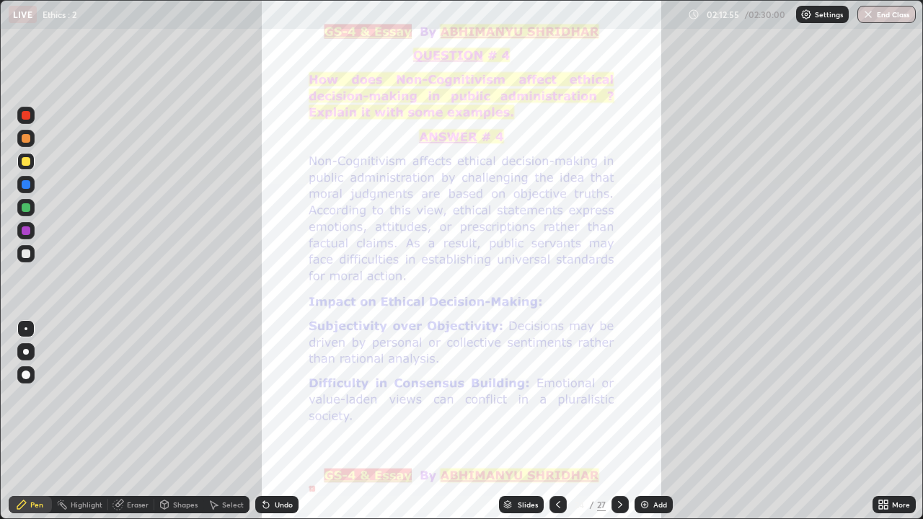
click at [618, 378] on icon at bounding box center [620, 505] width 12 height 12
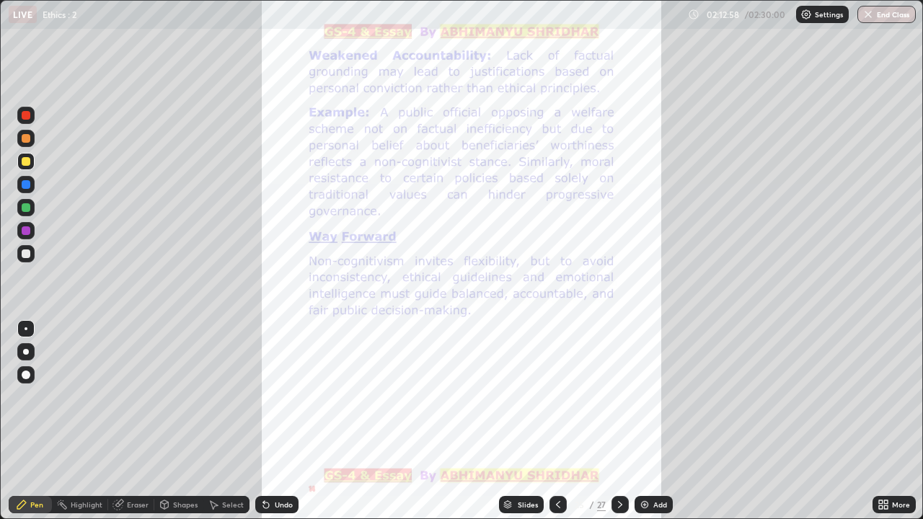
click at [618, 378] on icon at bounding box center [620, 505] width 12 height 12
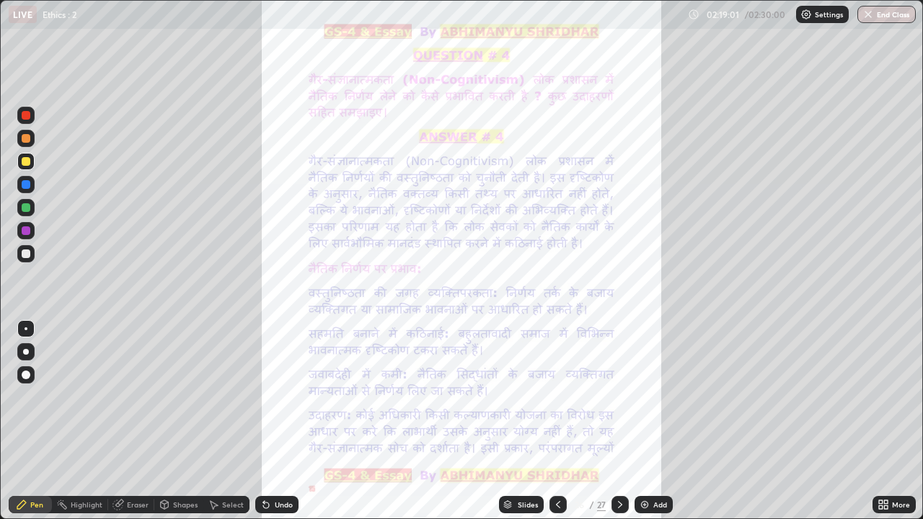
click at [647, 378] on img at bounding box center [645, 505] width 12 height 12
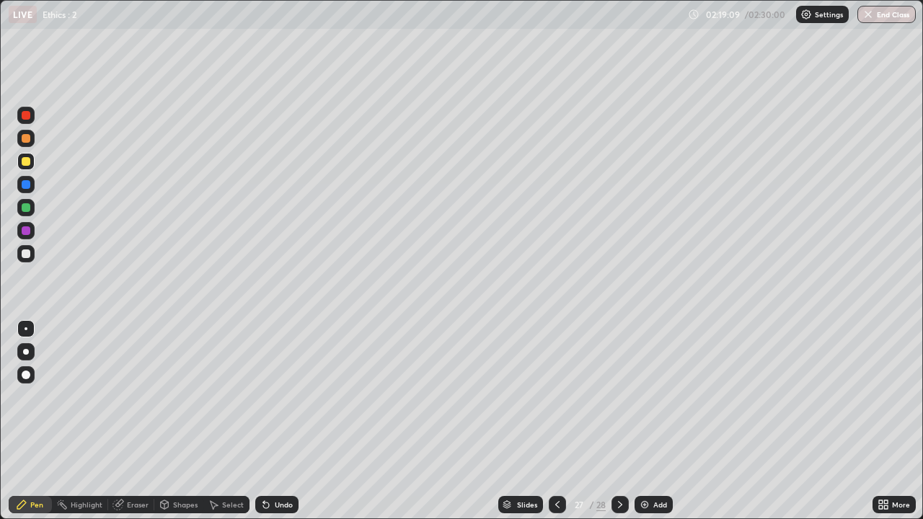
click at [142, 378] on div "Eraser" at bounding box center [138, 504] width 22 height 7
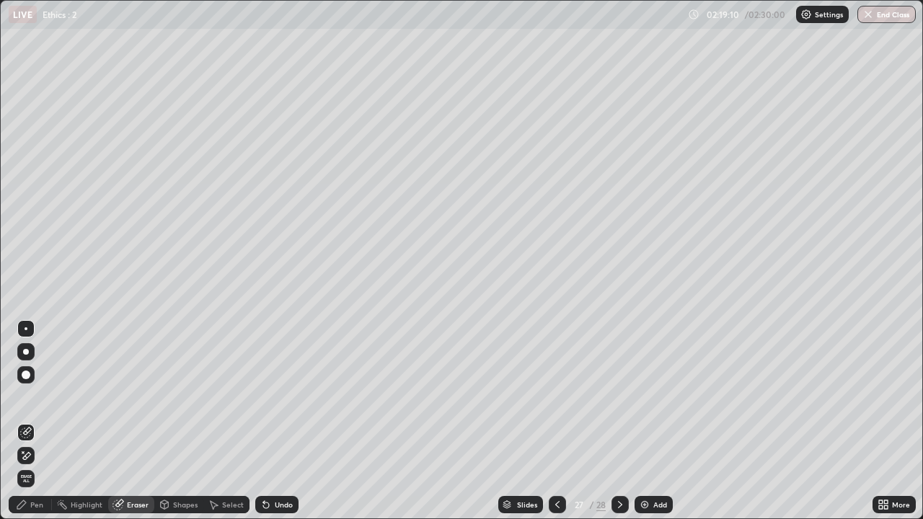
click at [141, 378] on div "Eraser" at bounding box center [138, 504] width 22 height 7
click at [39, 378] on div "Pen" at bounding box center [36, 504] width 13 height 7
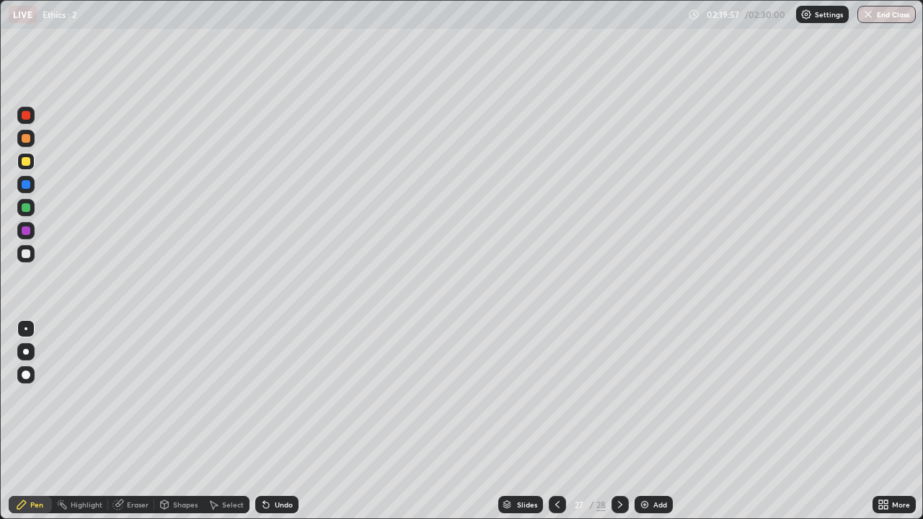
click at [33, 231] on div at bounding box center [25, 230] width 17 height 17
click at [31, 137] on div at bounding box center [25, 138] width 17 height 17
click at [27, 208] on div at bounding box center [26, 207] width 9 height 9
click at [27, 116] on div at bounding box center [26, 115] width 9 height 9
click at [27, 231] on div at bounding box center [26, 230] width 9 height 9
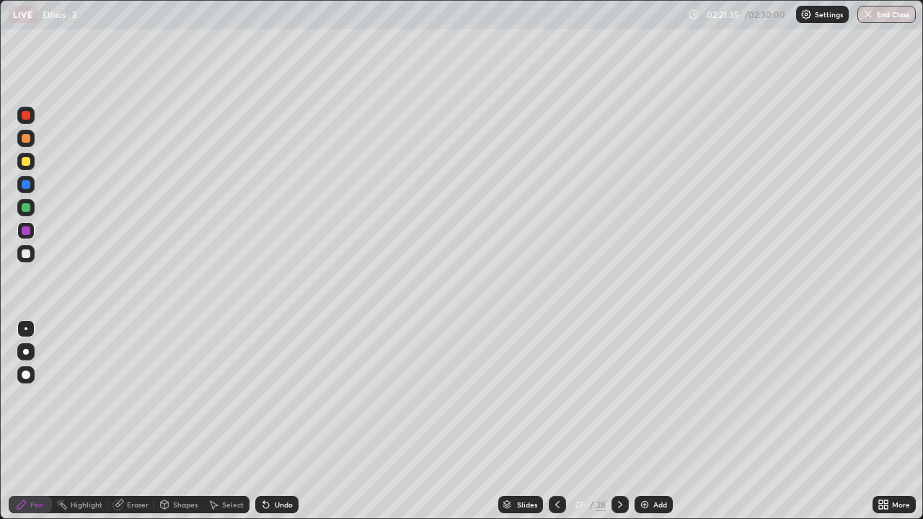
click at [29, 161] on div at bounding box center [26, 161] width 9 height 9
click at [661, 378] on div "Add" at bounding box center [660, 504] width 14 height 7
click at [28, 113] on div at bounding box center [26, 115] width 9 height 9
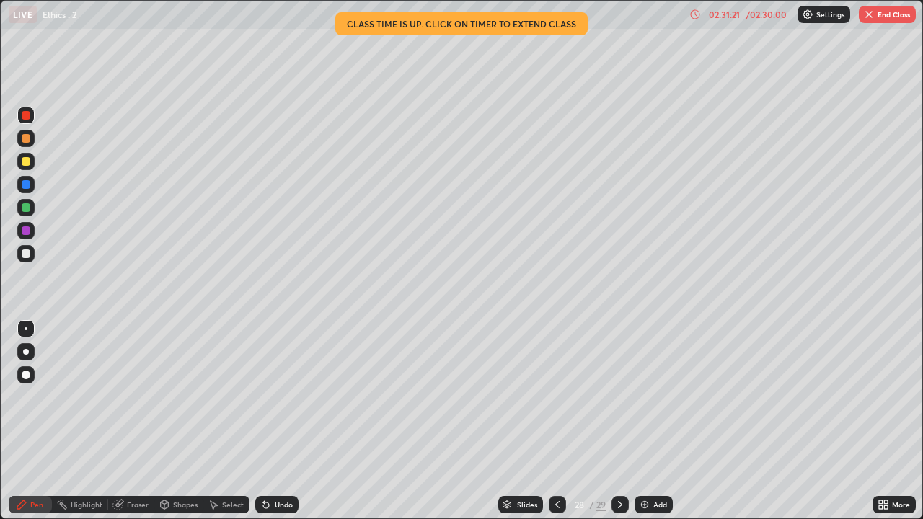
click at [897, 17] on button "End Class" at bounding box center [887, 14] width 57 height 17
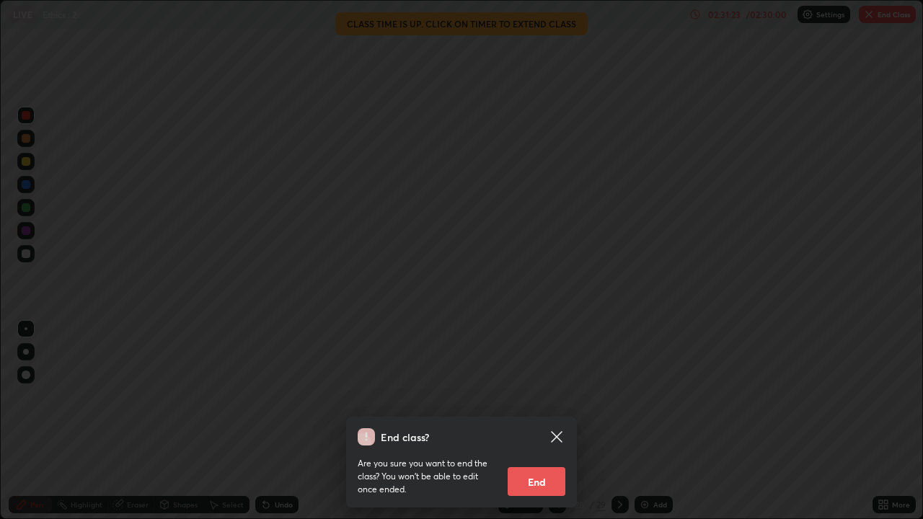
click at [541, 378] on button "End" at bounding box center [536, 481] width 58 height 29
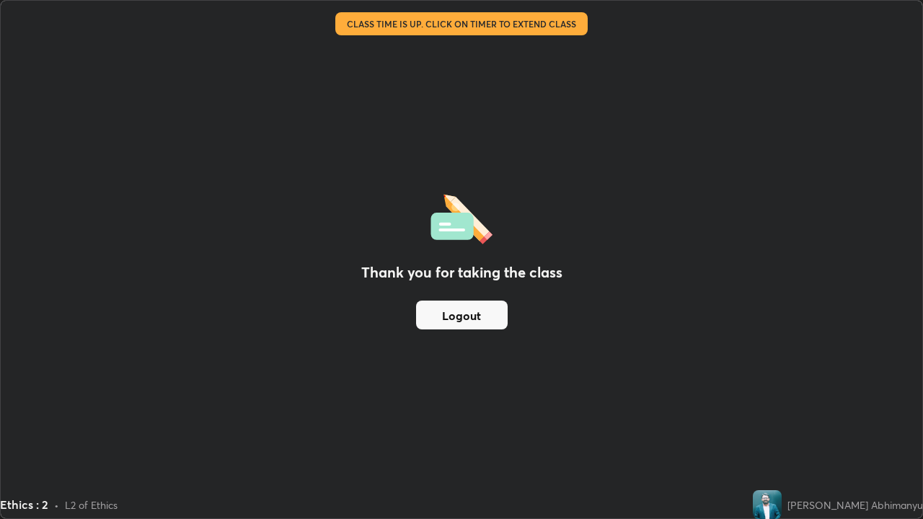
click at [465, 311] on button "Logout" at bounding box center [462, 315] width 92 height 29
click at [479, 315] on button "Logout" at bounding box center [462, 315] width 92 height 29
